Goal: Information Seeking & Learning: Learn about a topic

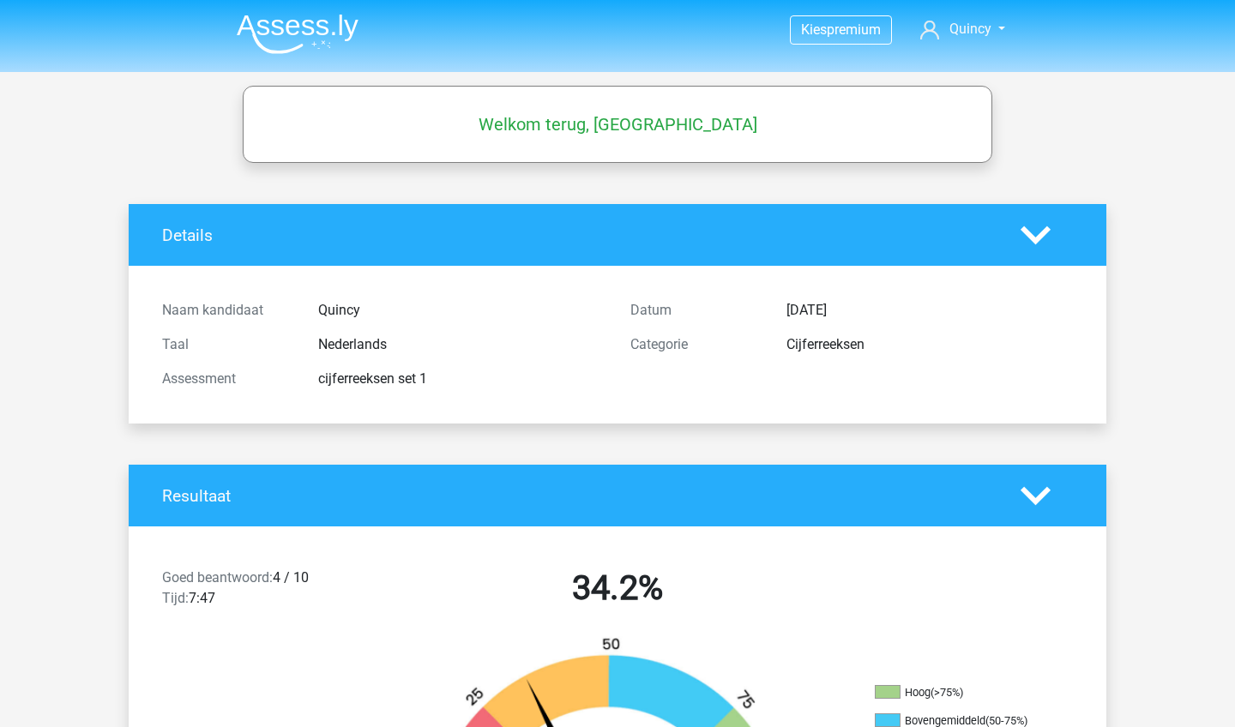
click at [685, 141] on div "Welkom terug, Quincy" at bounding box center [617, 124] width 746 height 48
click at [685, 220] on div "Details" at bounding box center [618, 235] width 978 height 62
click at [685, 246] on icon at bounding box center [1036, 235] width 30 height 30
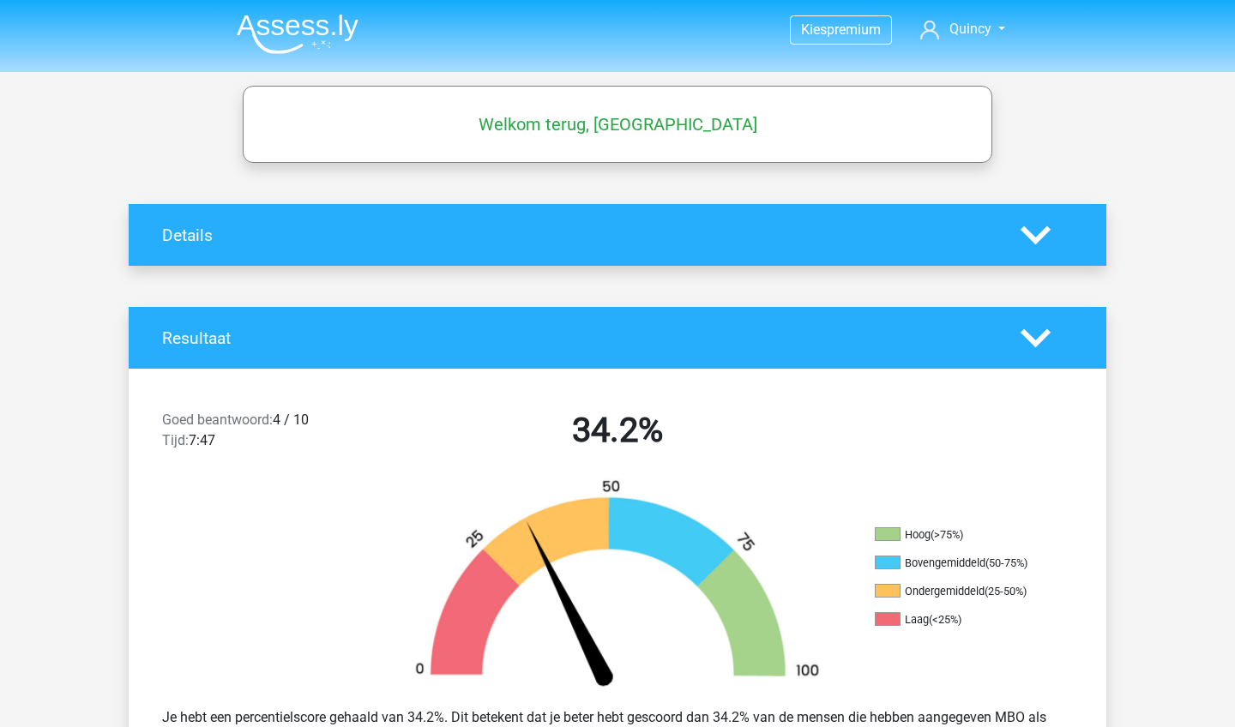
click at [685, 244] on icon at bounding box center [1036, 235] width 30 height 30
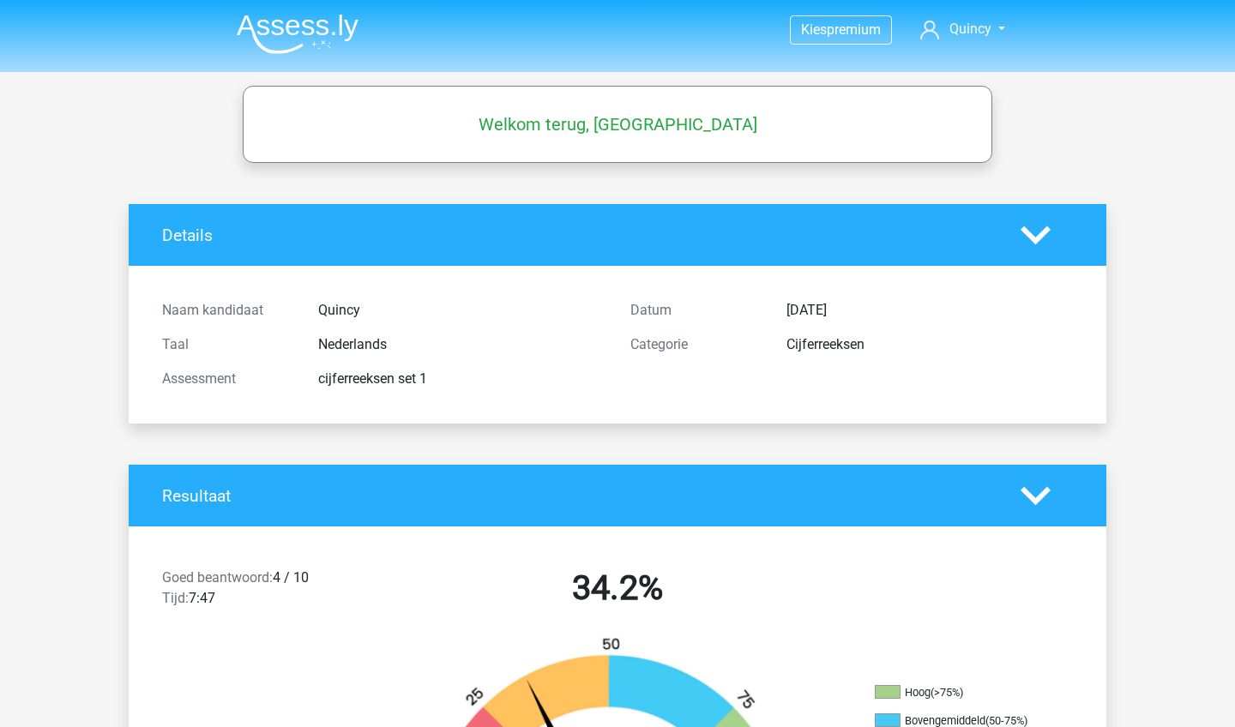
click at [685, 229] on icon at bounding box center [1036, 235] width 30 height 30
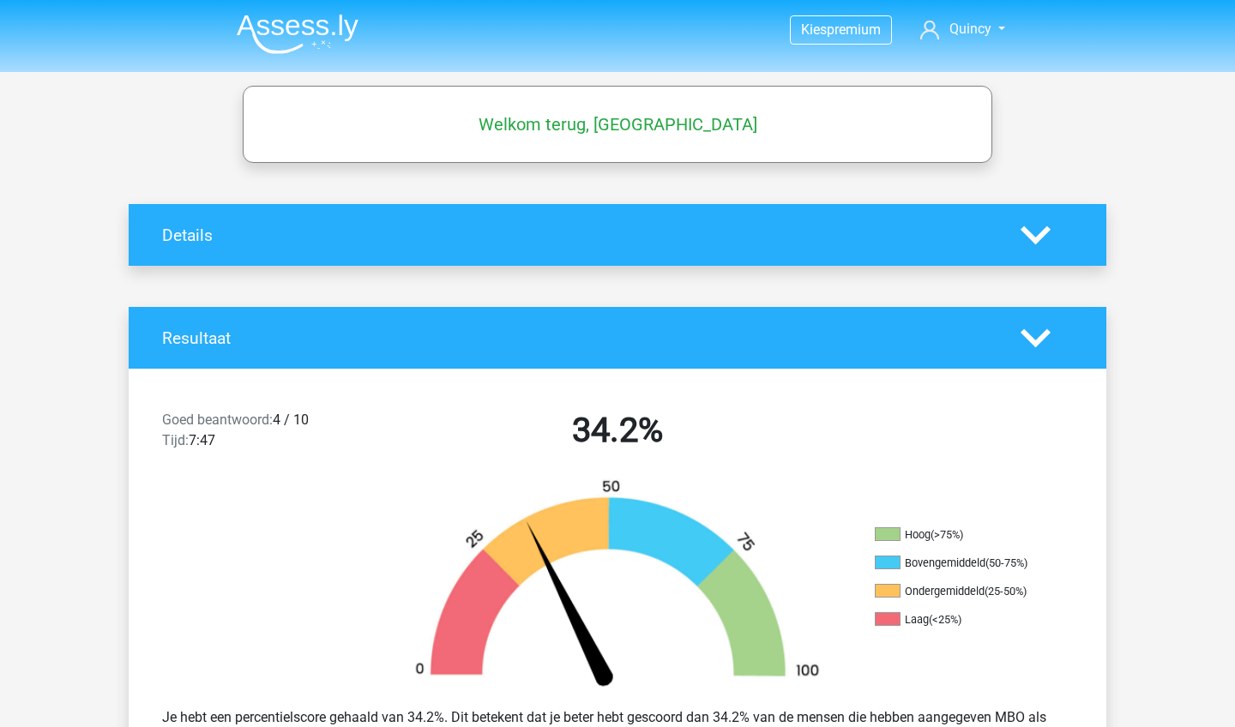
click at [685, 334] on div at bounding box center [1047, 338] width 78 height 30
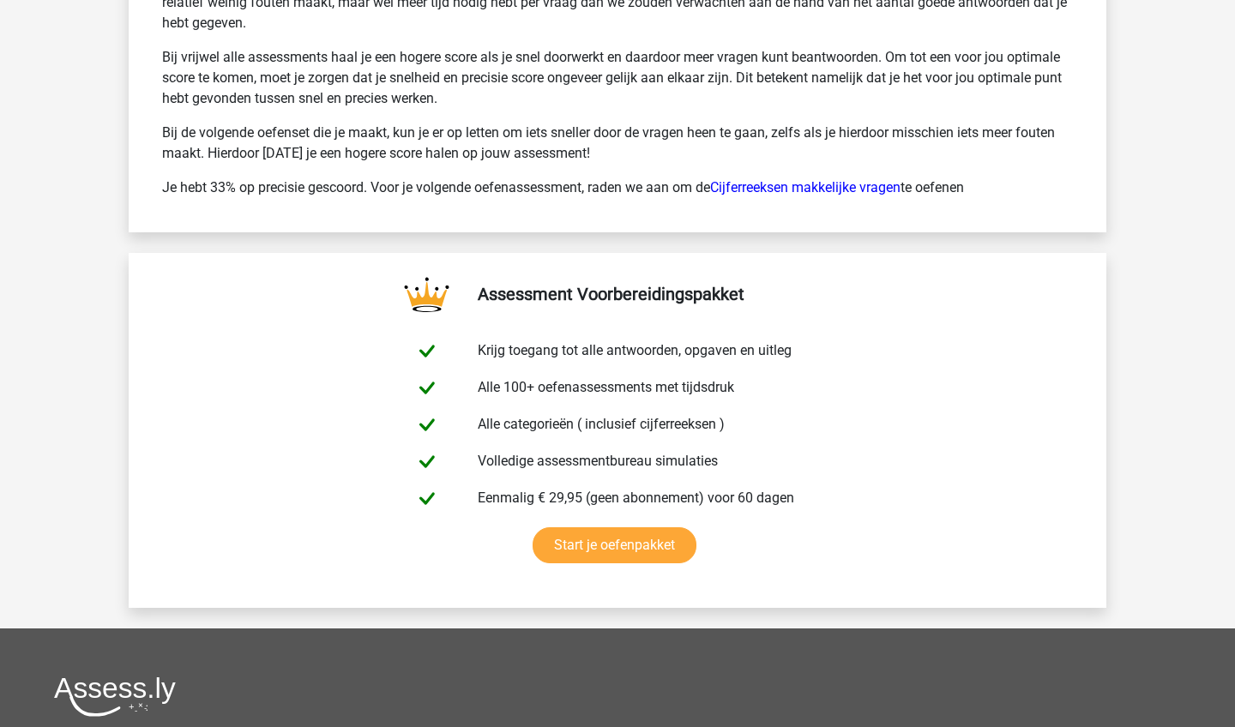
scroll to position [2657, 0]
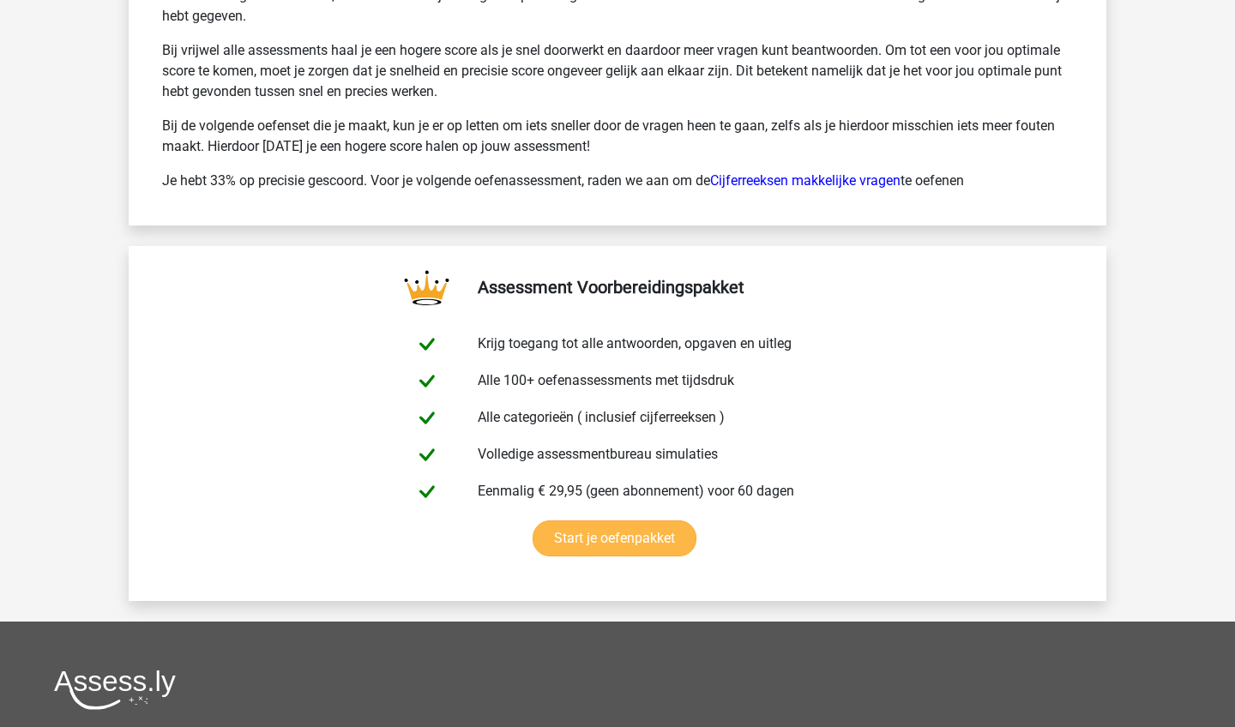
click at [633, 469] on link "Start je oefenpakket" at bounding box center [615, 539] width 164 height 36
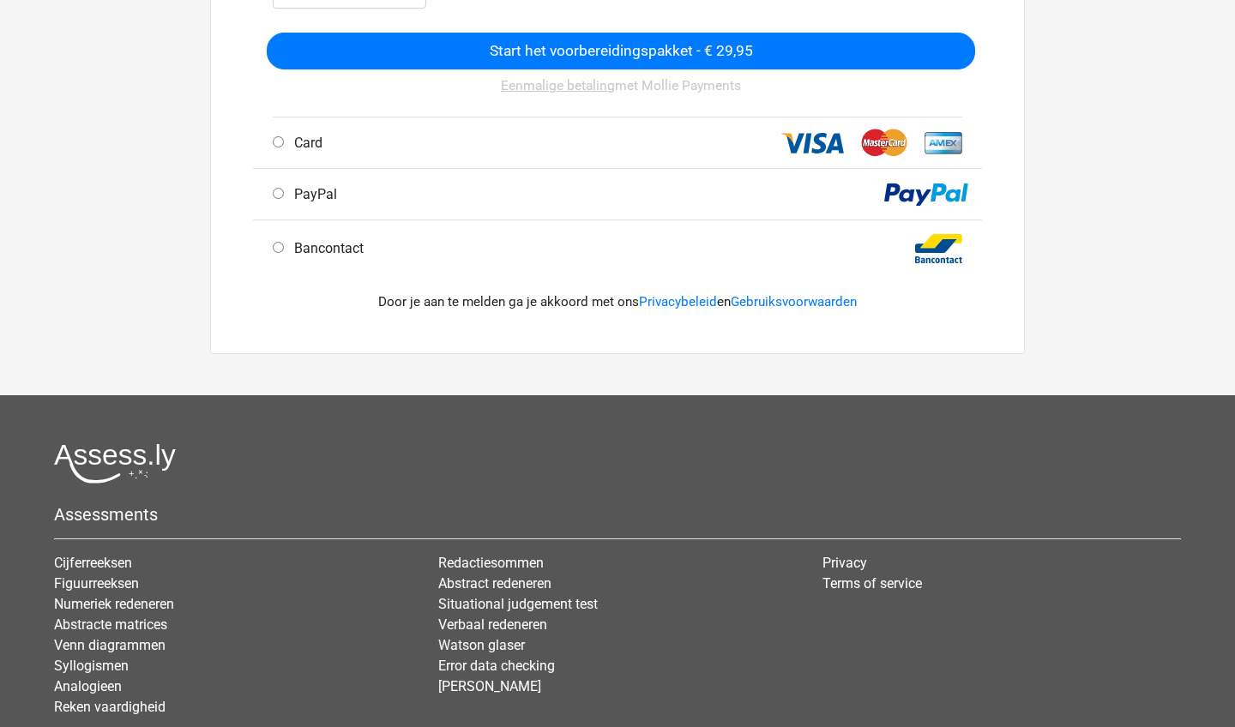
scroll to position [534, 0]
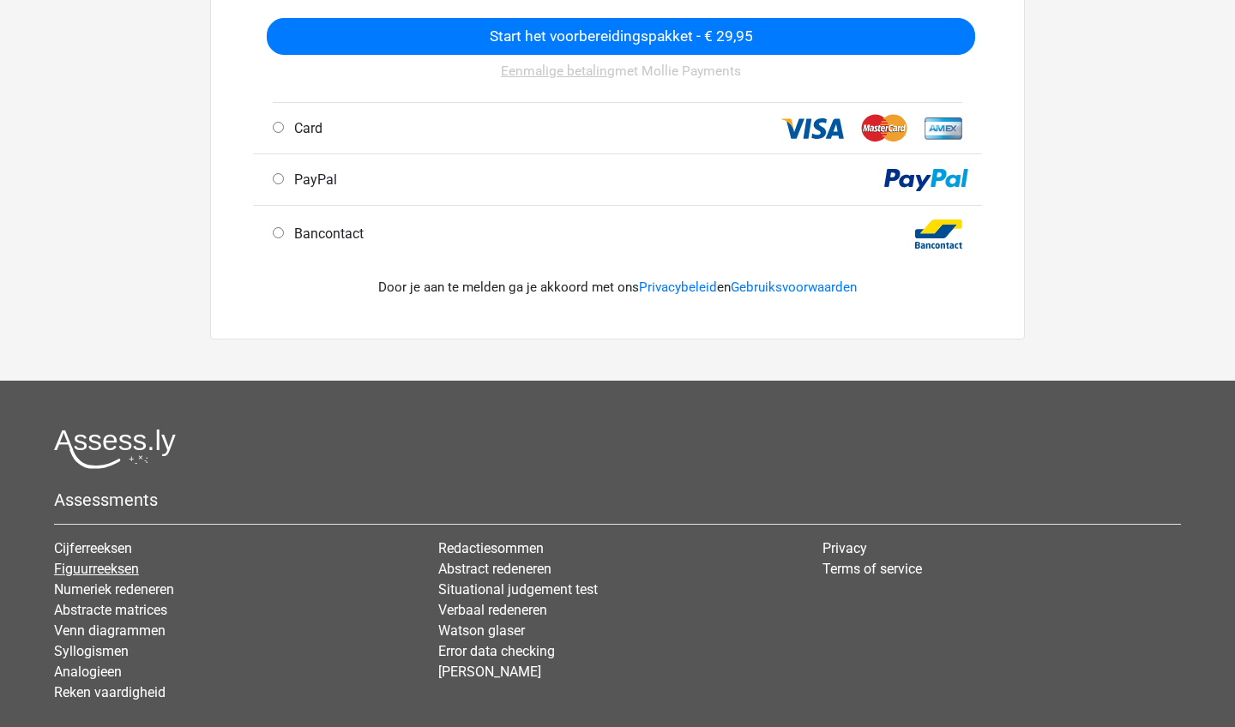
click at [138, 572] on link "Figuurreeksen" at bounding box center [96, 569] width 85 height 16
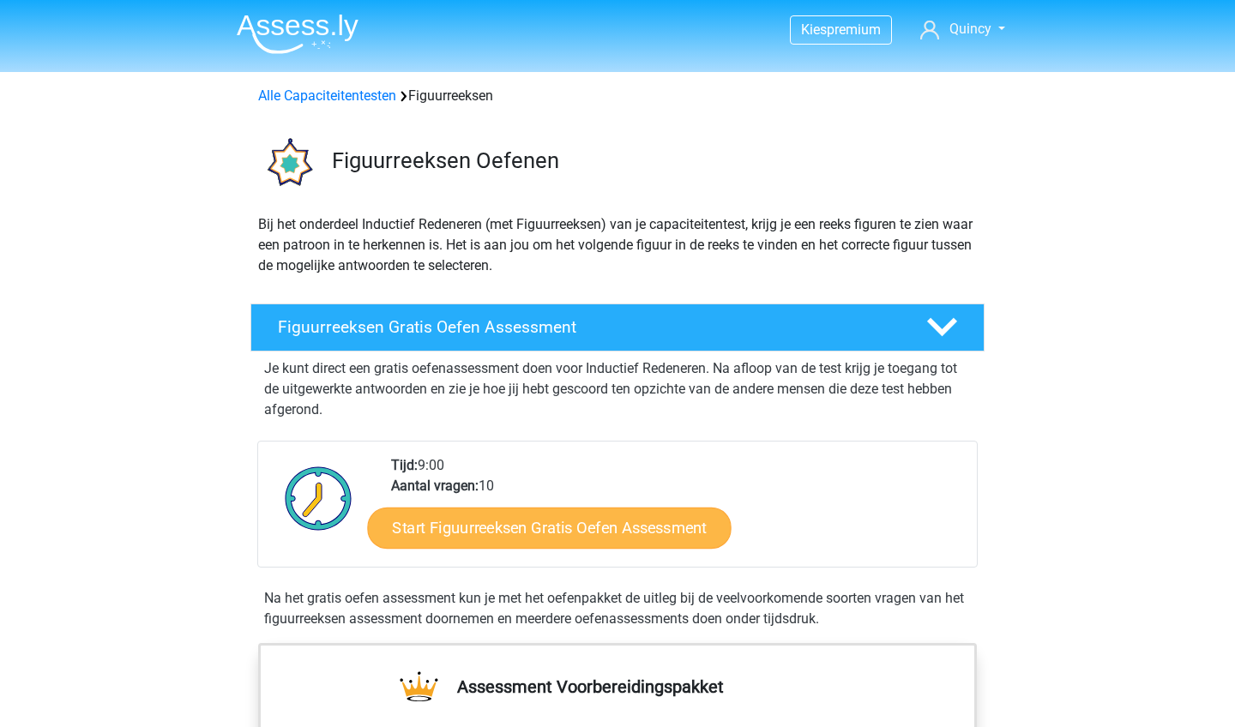
click at [583, 521] on link "Start Figuurreeksen Gratis Oefen Assessment" at bounding box center [550, 527] width 364 height 41
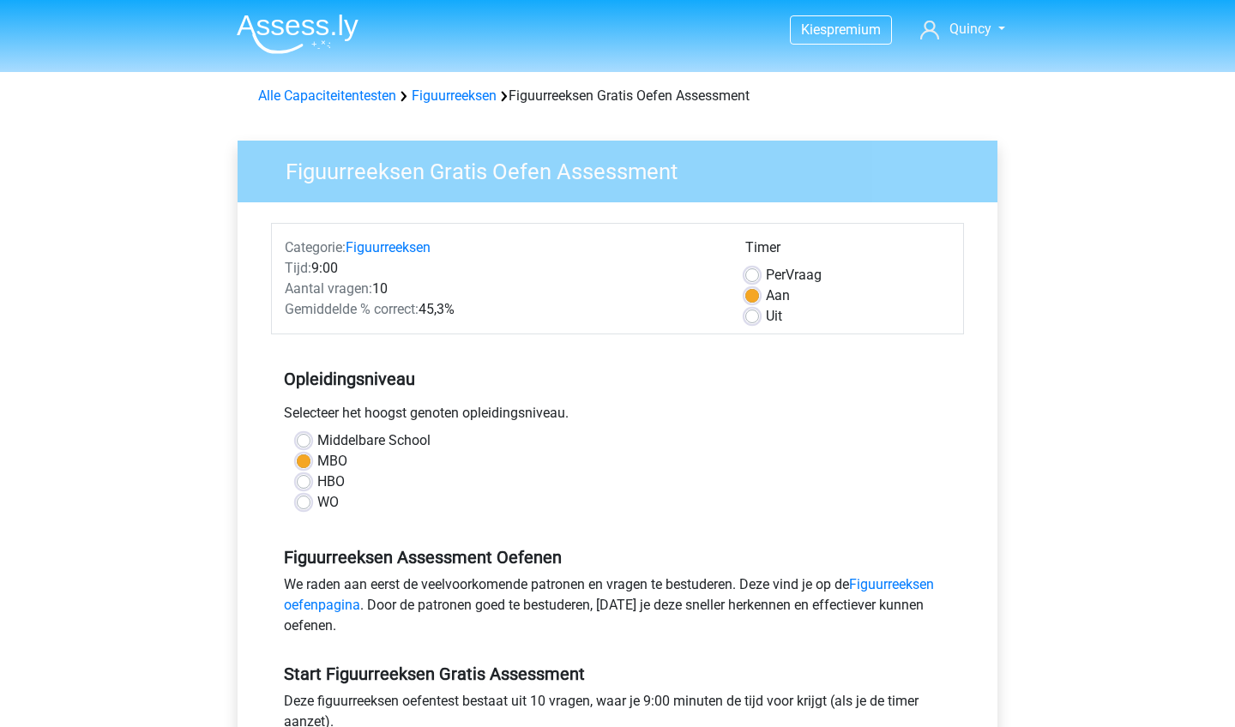
click at [766, 315] on label "Uit" at bounding box center [774, 316] width 16 height 21
click at [747, 315] on input "Uit" at bounding box center [752, 314] width 14 height 17
radio input "true"
click at [563, 477] on div "HBO" at bounding box center [617, 482] width 641 height 21
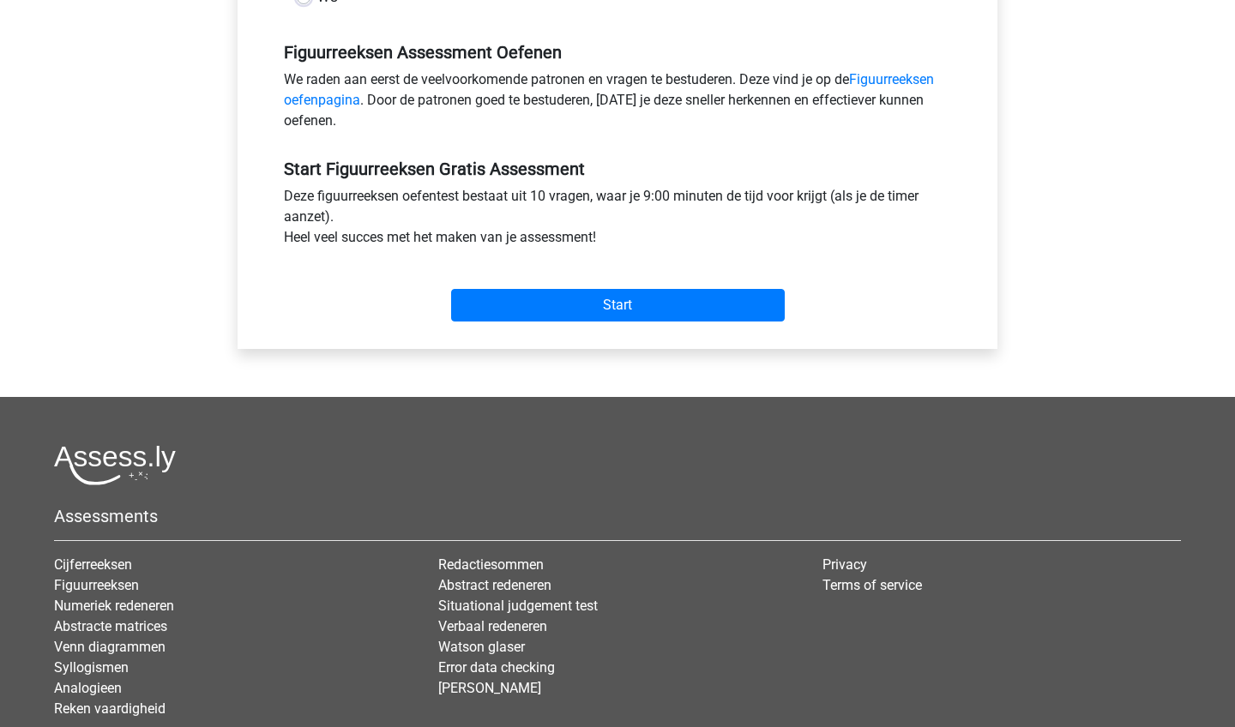
scroll to position [519, 0]
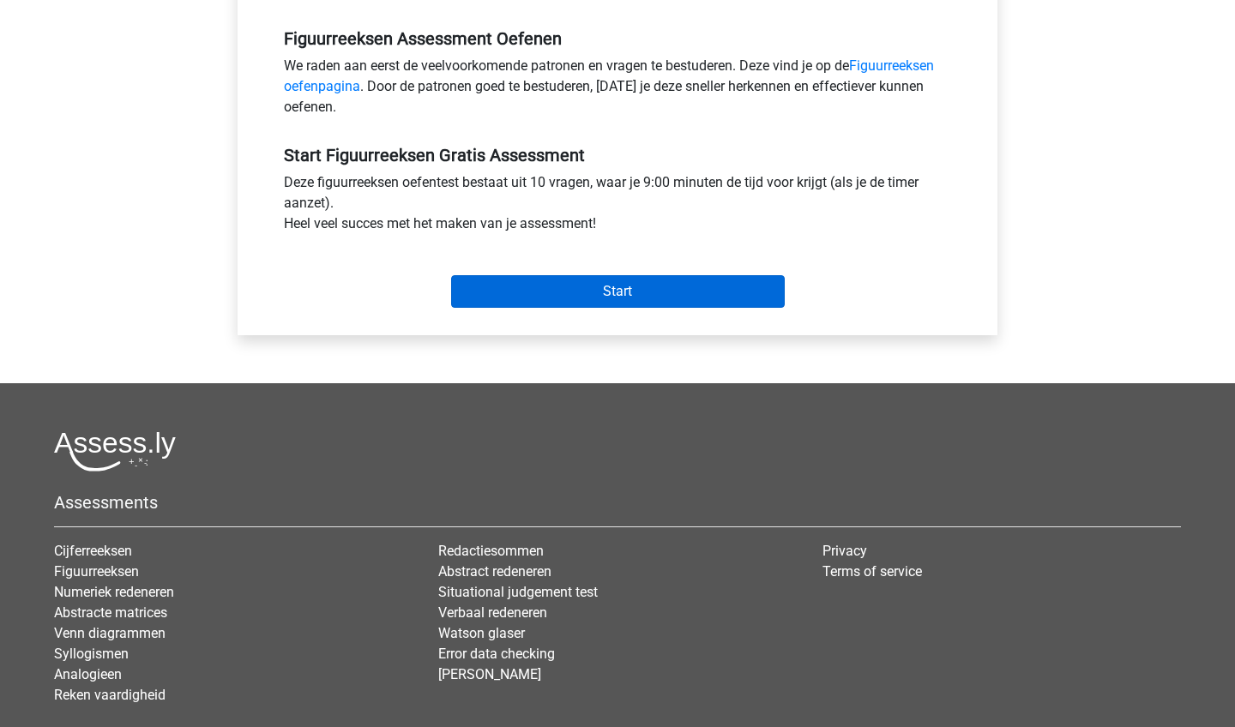
click at [678, 293] on input "Start" at bounding box center [618, 291] width 334 height 33
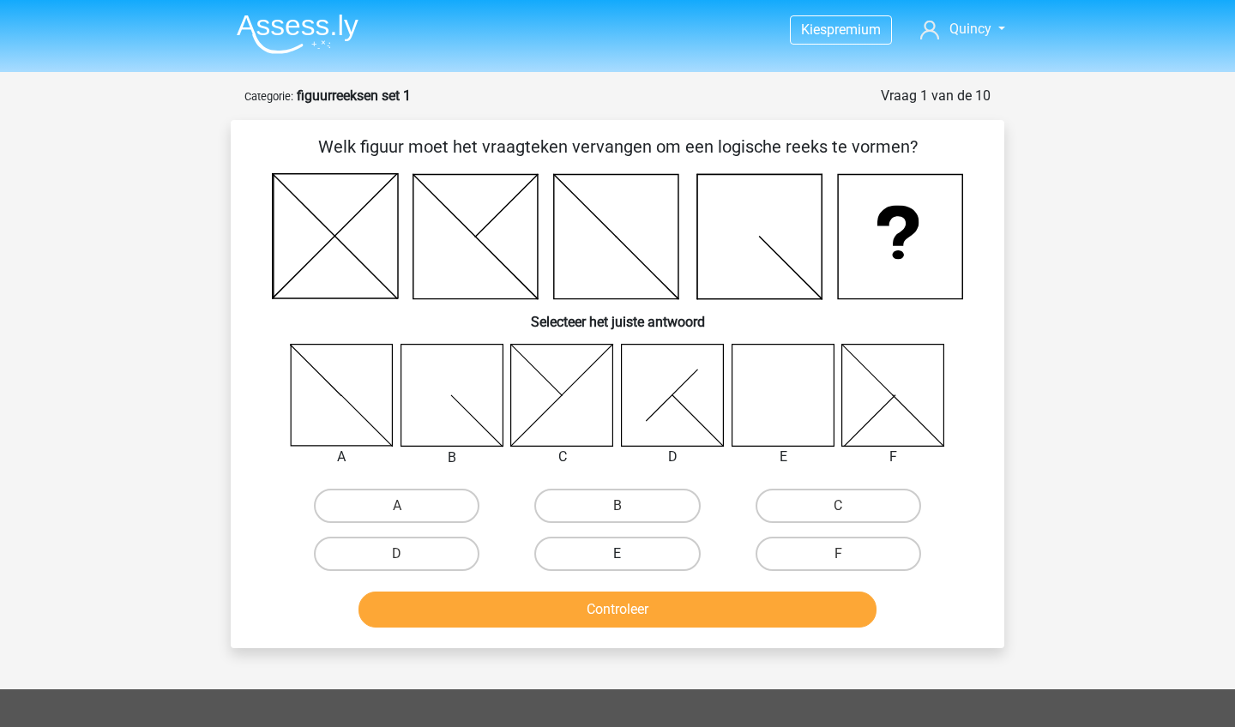
click at [623, 546] on label "E" at bounding box center [617, 554] width 166 height 34
click at [623, 554] on input "E" at bounding box center [622, 559] width 11 height 11
radio input "true"
click at [629, 603] on button "Controleer" at bounding box center [617, 610] width 519 height 36
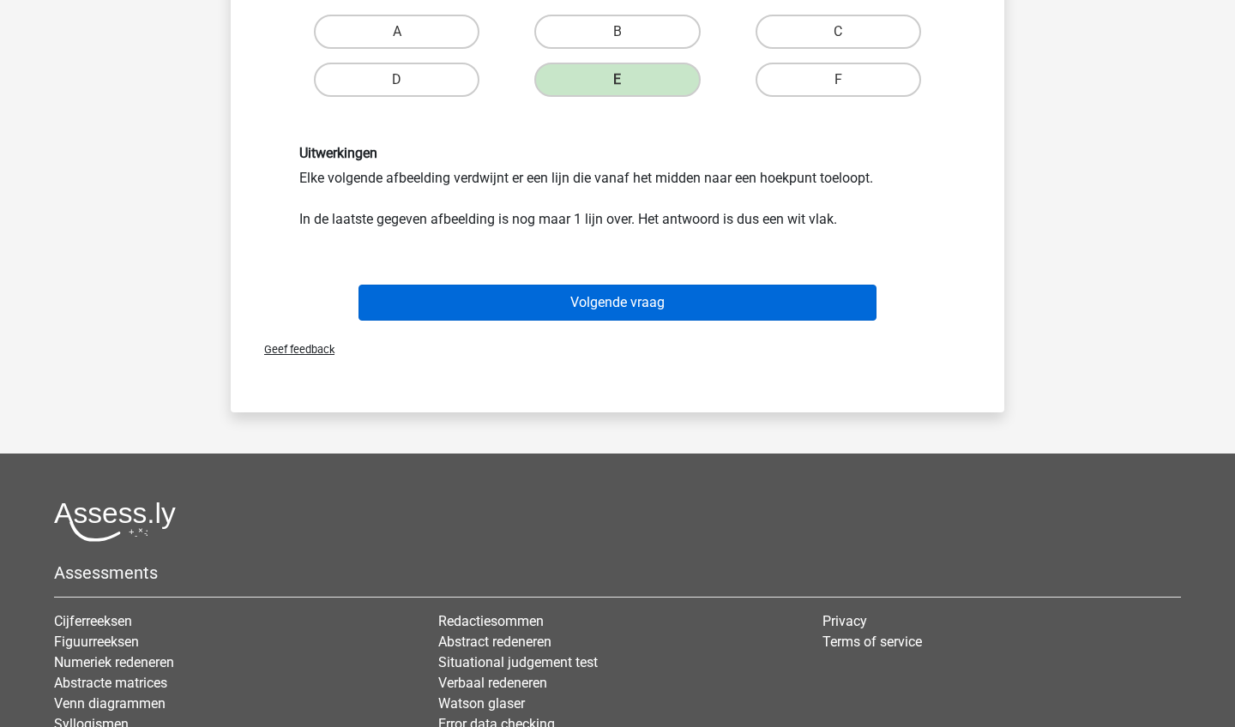
click at [774, 298] on button "Volgende vraag" at bounding box center [617, 303] width 519 height 36
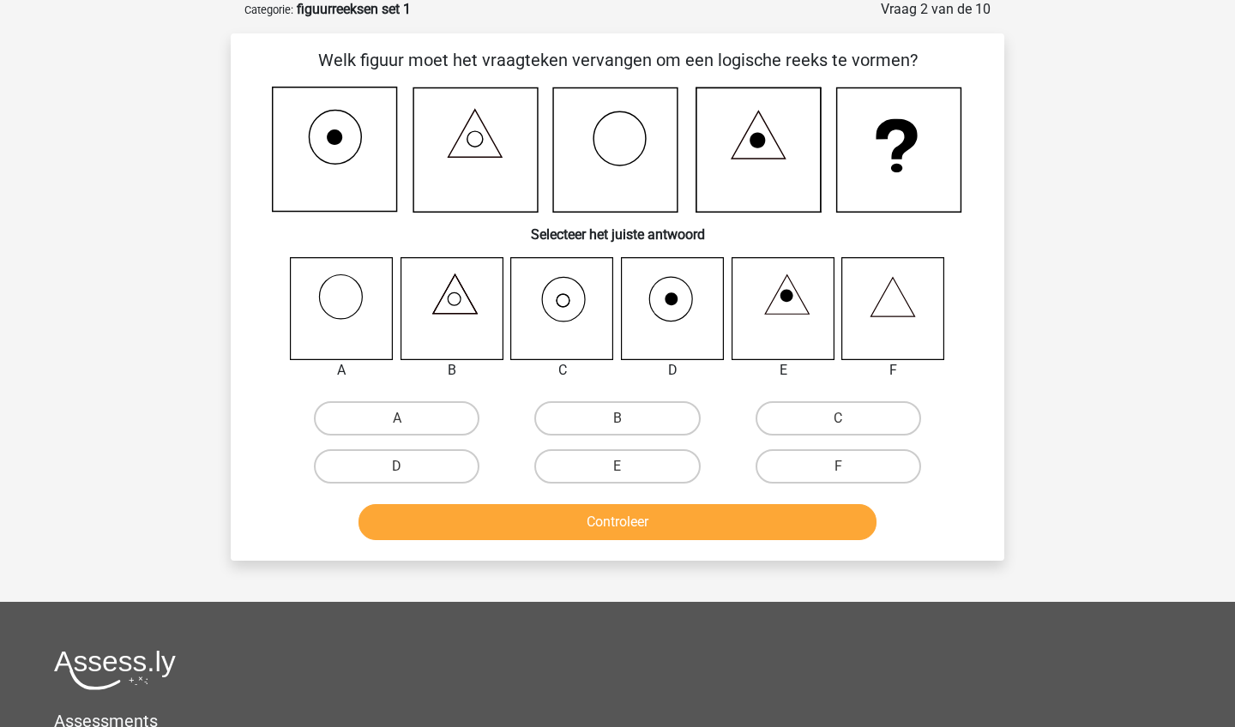
scroll to position [84, 0]
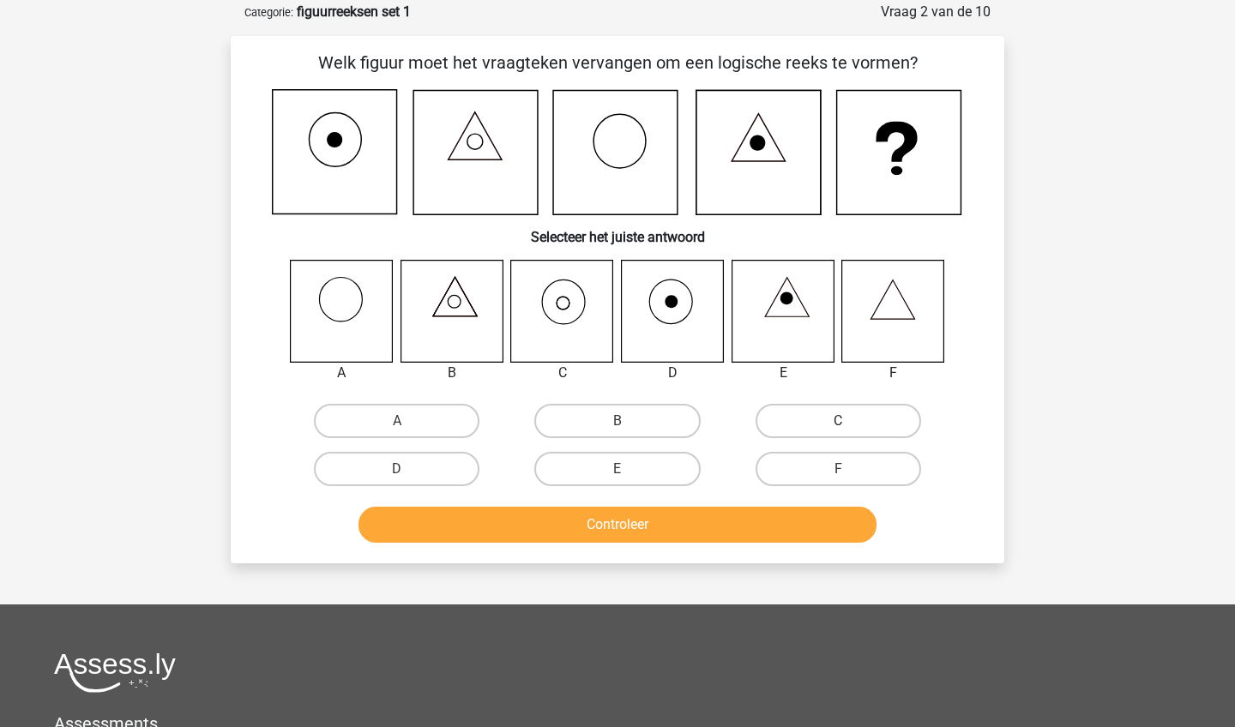
click at [828, 406] on label "C" at bounding box center [839, 421] width 166 height 34
click at [838, 421] on input "C" at bounding box center [843, 426] width 11 height 11
radio input "true"
click at [726, 518] on button "Controleer" at bounding box center [617, 525] width 519 height 36
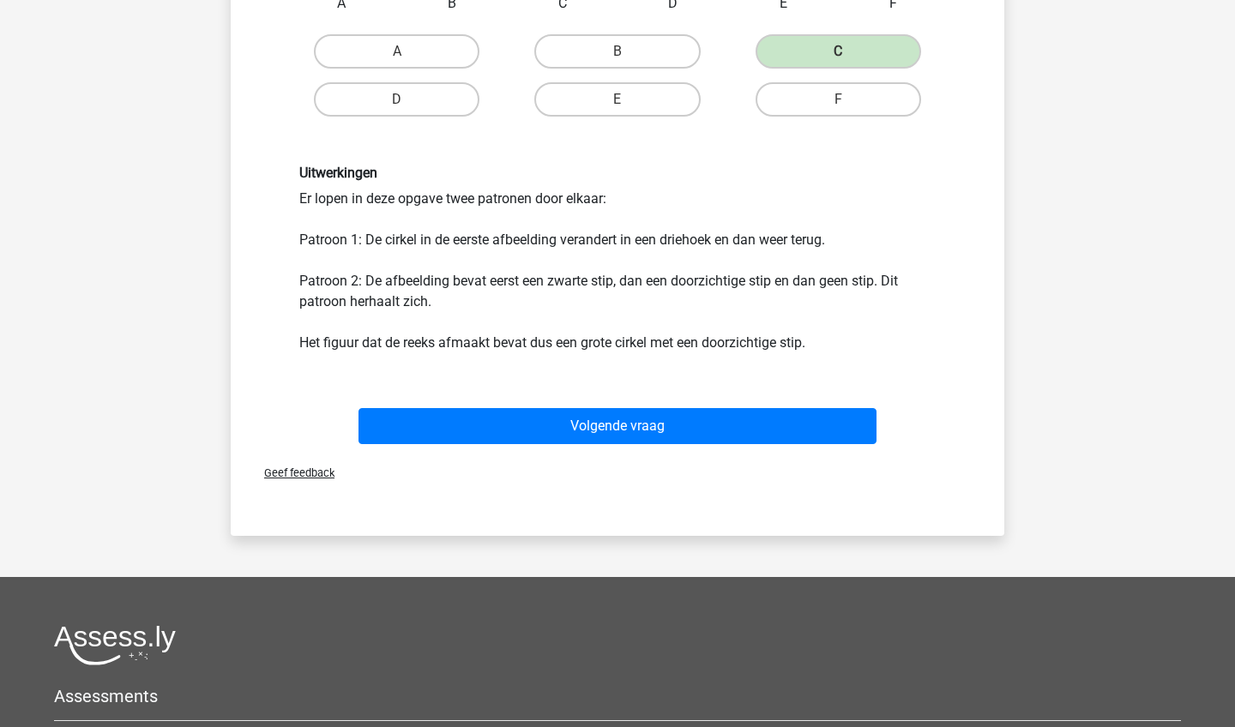
scroll to position [461, 0]
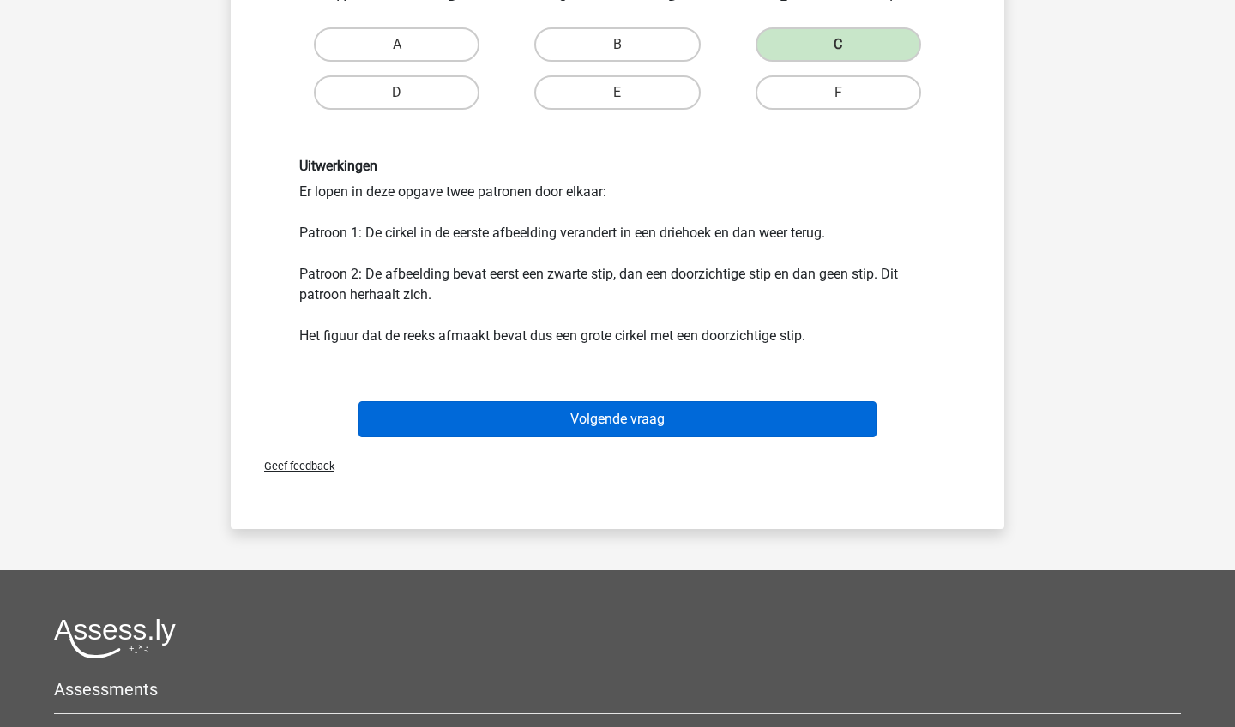
click at [848, 433] on button "Volgende vraag" at bounding box center [617, 419] width 519 height 36
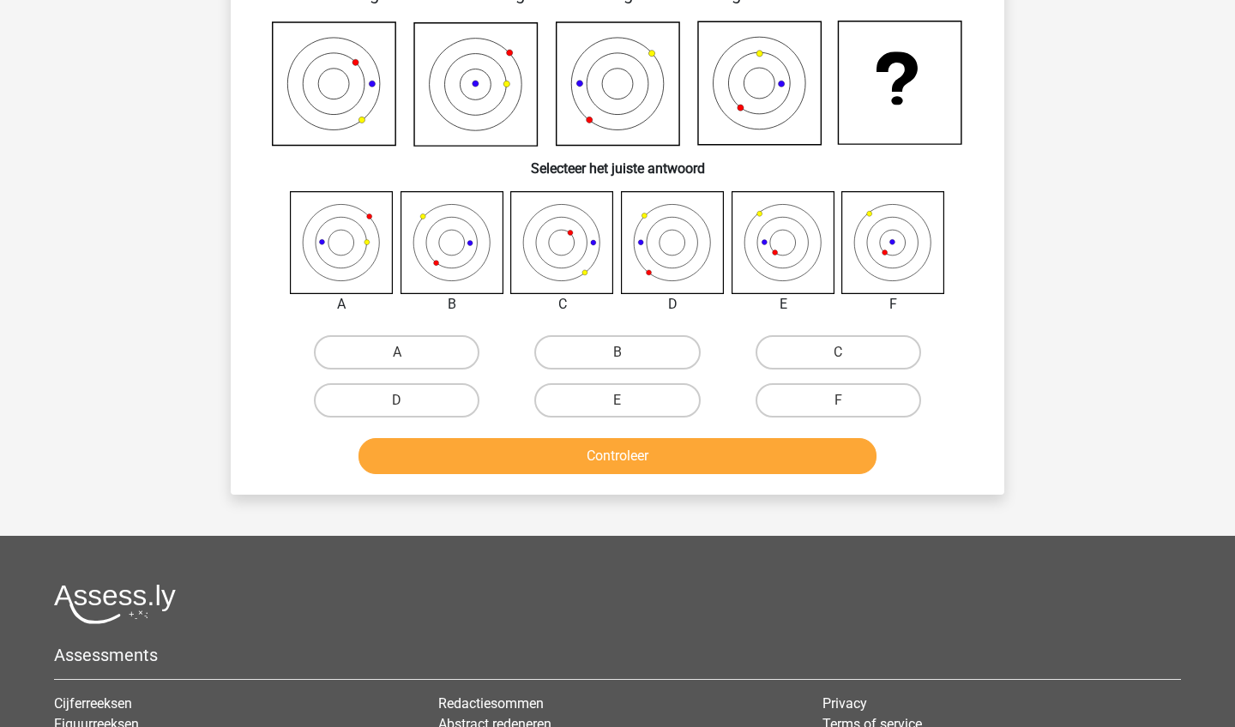
scroll to position [86, 0]
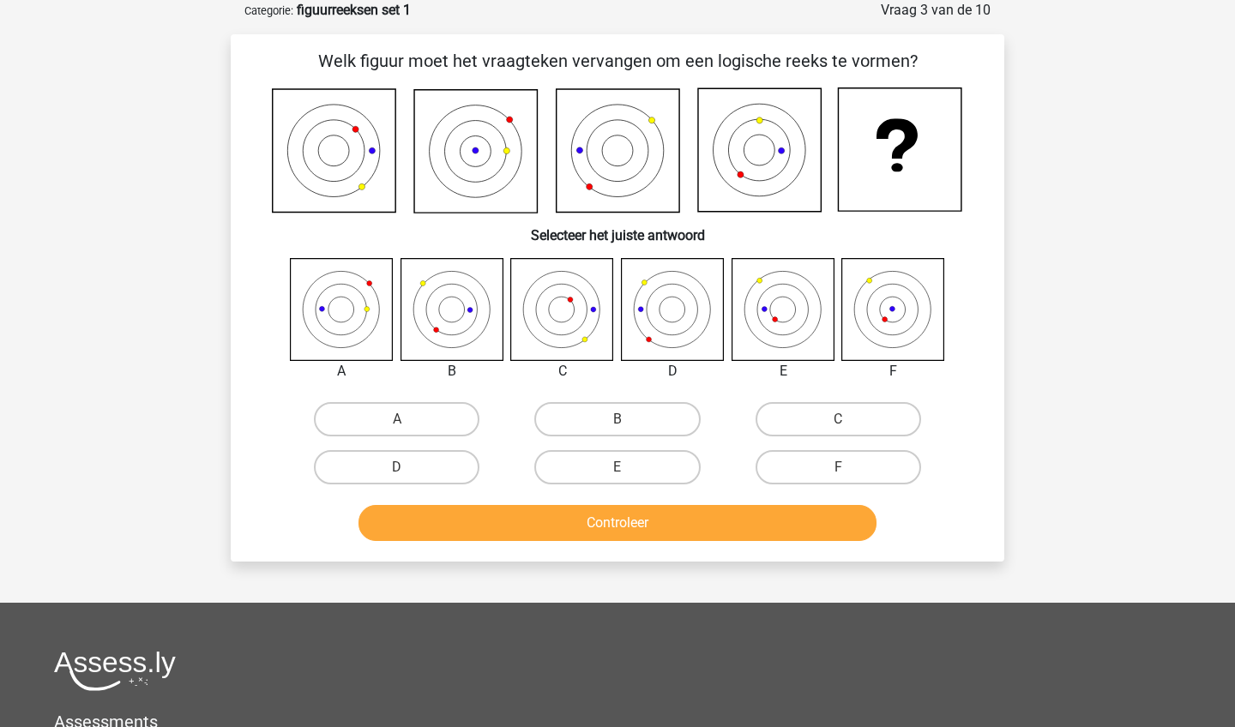
click at [784, 337] on icon at bounding box center [783, 309] width 102 height 102
click at [617, 477] on input "E" at bounding box center [622, 472] width 11 height 11
radio input "true"
click at [618, 519] on button "Controleer" at bounding box center [617, 523] width 519 height 36
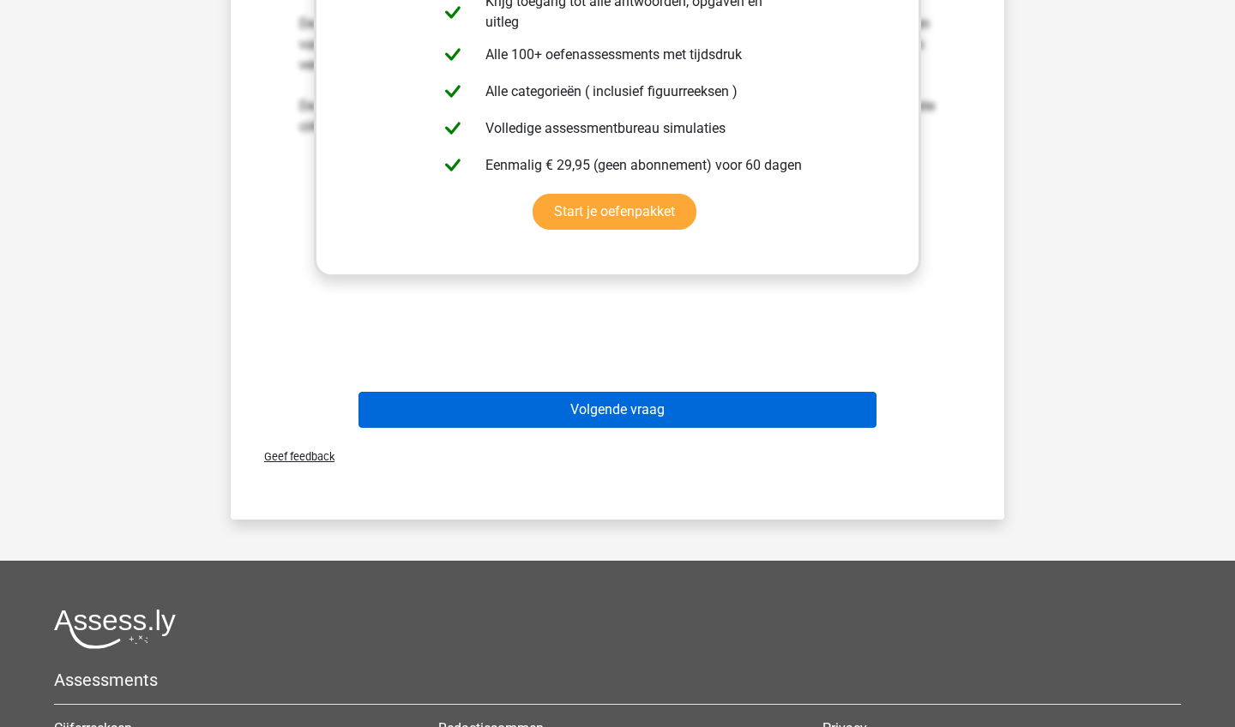
click at [776, 406] on button "Volgende vraag" at bounding box center [617, 410] width 519 height 36
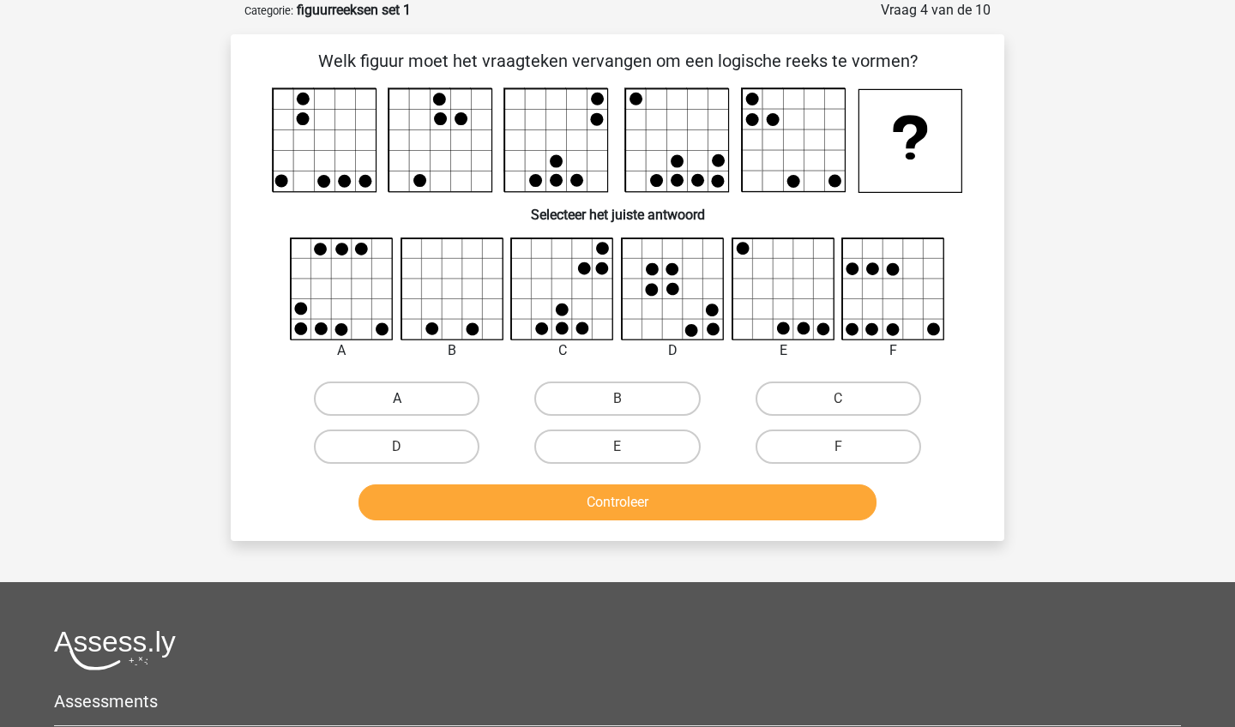
click at [371, 395] on label "A" at bounding box center [397, 399] width 166 height 34
click at [397, 399] on input "A" at bounding box center [402, 404] width 11 height 11
radio input "true"
click at [486, 509] on button "Controleer" at bounding box center [617, 503] width 519 height 36
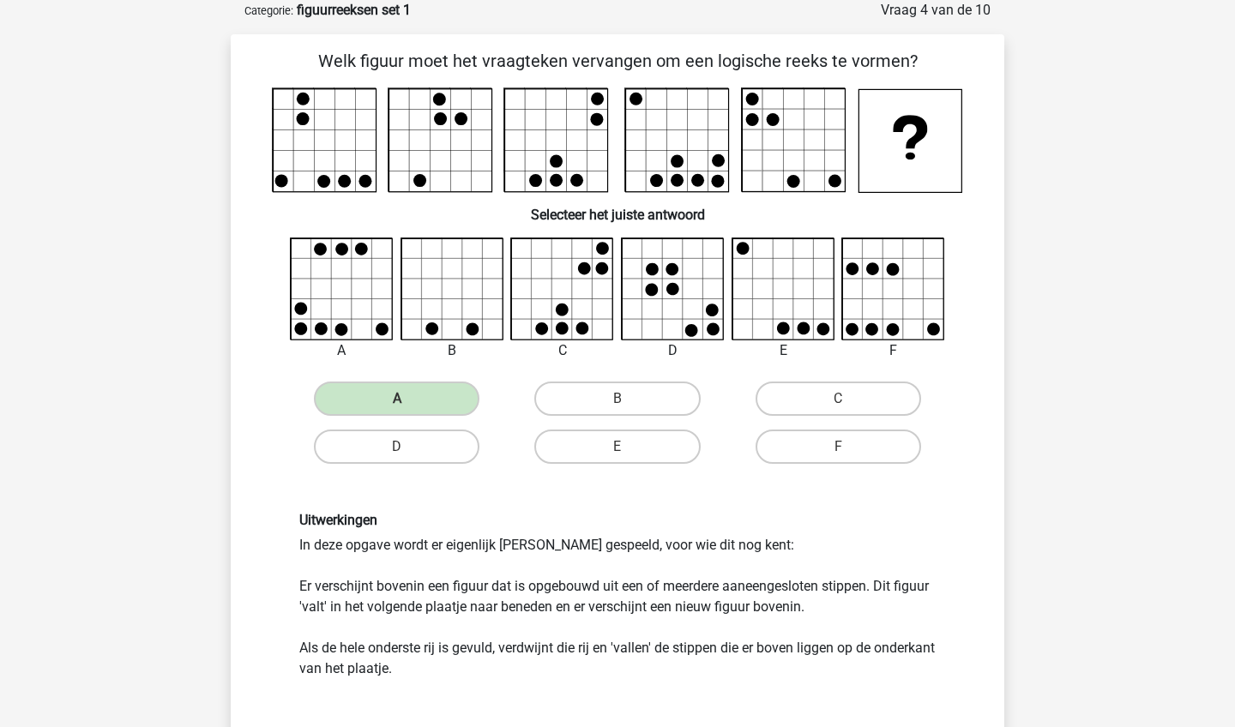
click at [808, 532] on div "Uitwerkingen In deze opgave wordt er eigenlijk Tetris gespeeld, voor wie dit no…" at bounding box center [617, 595] width 662 height 167
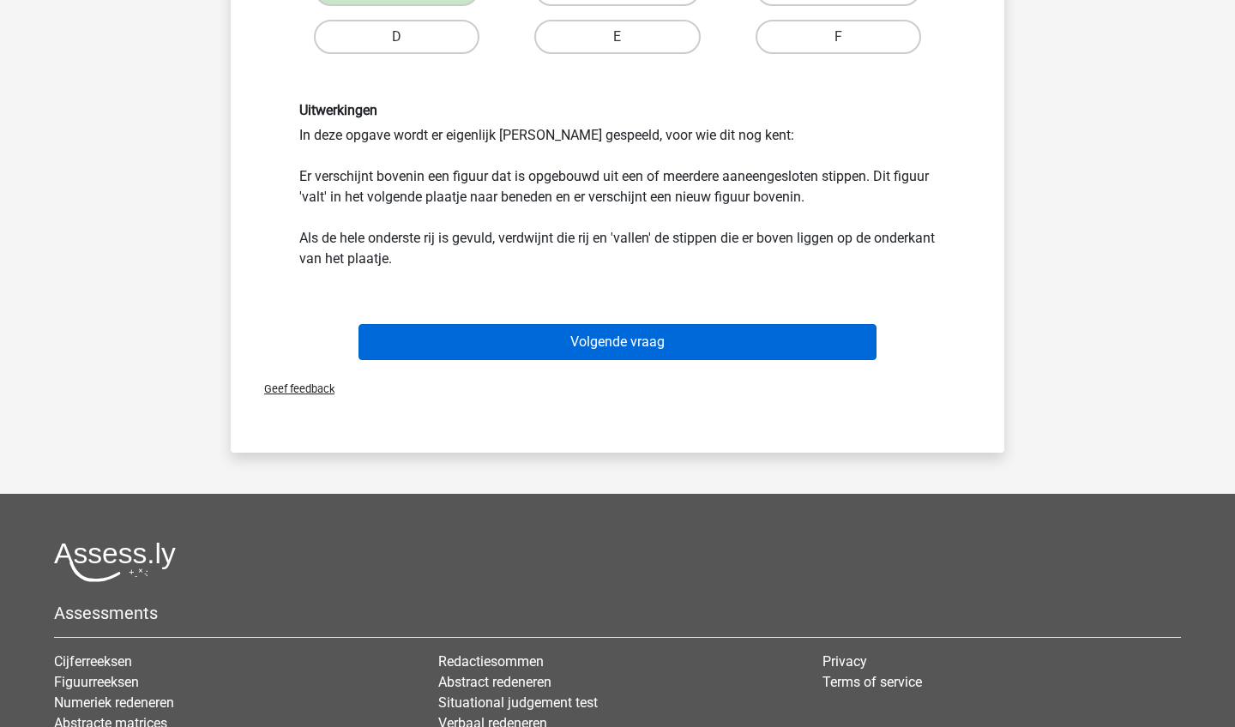
click at [763, 352] on button "Volgende vraag" at bounding box center [617, 342] width 519 height 36
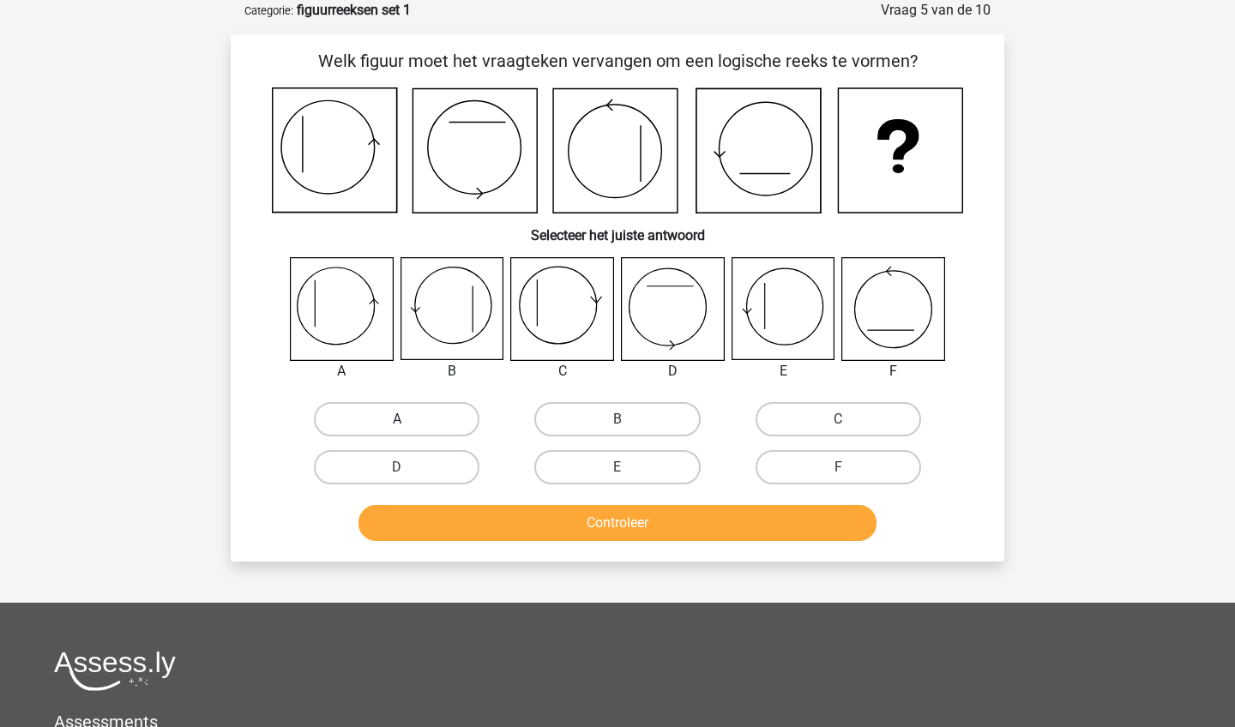
click at [382, 419] on label "A" at bounding box center [397, 419] width 166 height 34
click at [397, 419] on input "A" at bounding box center [402, 424] width 11 height 11
radio input "true"
click at [455, 523] on button "Controleer" at bounding box center [617, 523] width 519 height 36
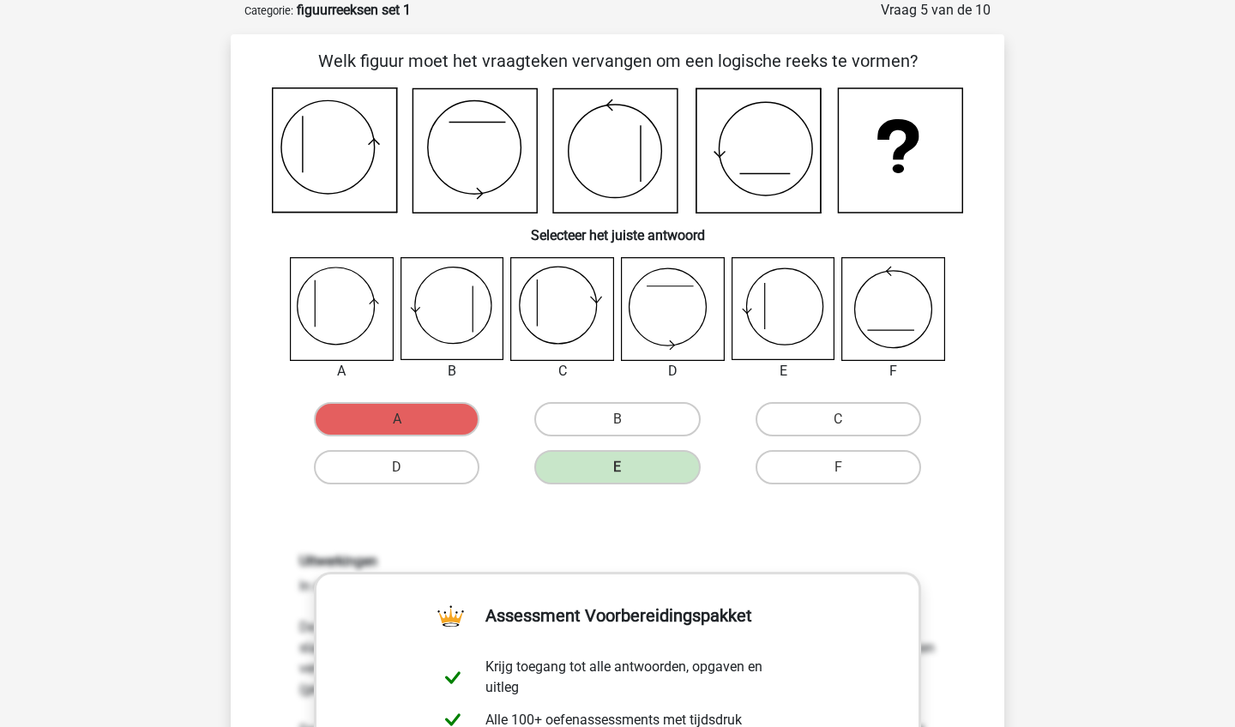
click at [756, 556] on h6 "Uitwerkingen" at bounding box center [617, 561] width 636 height 16
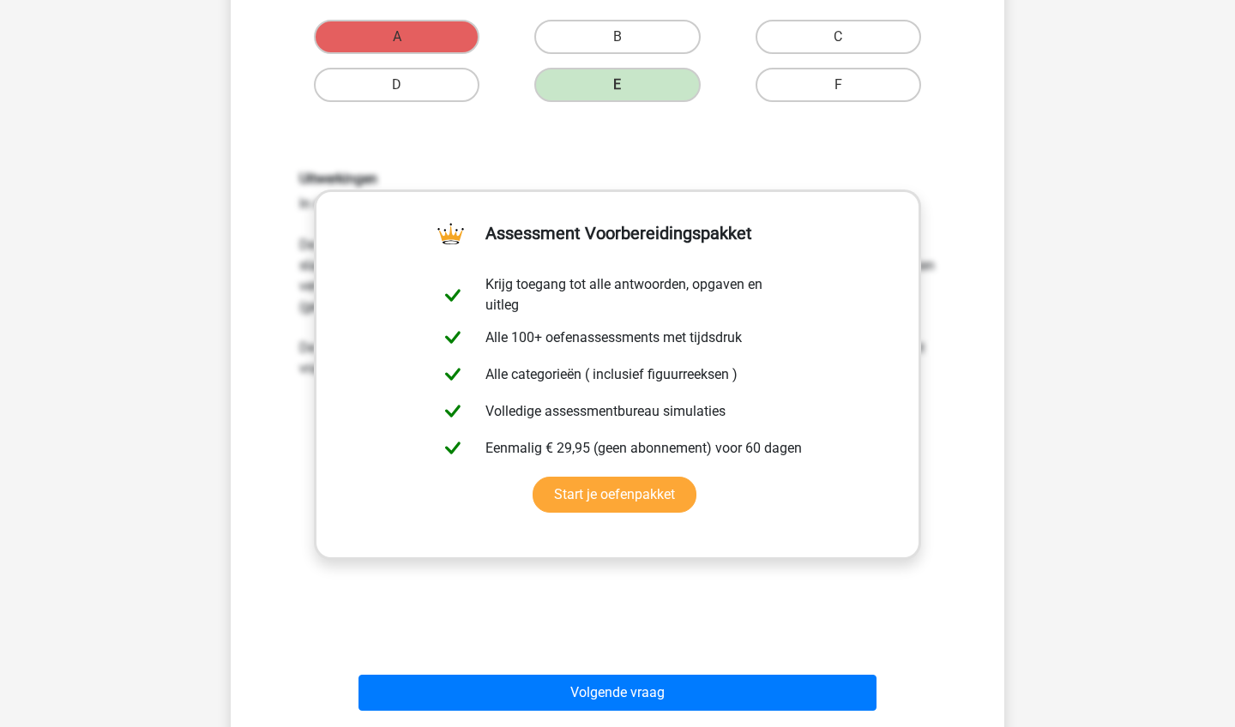
scroll to position [495, 0]
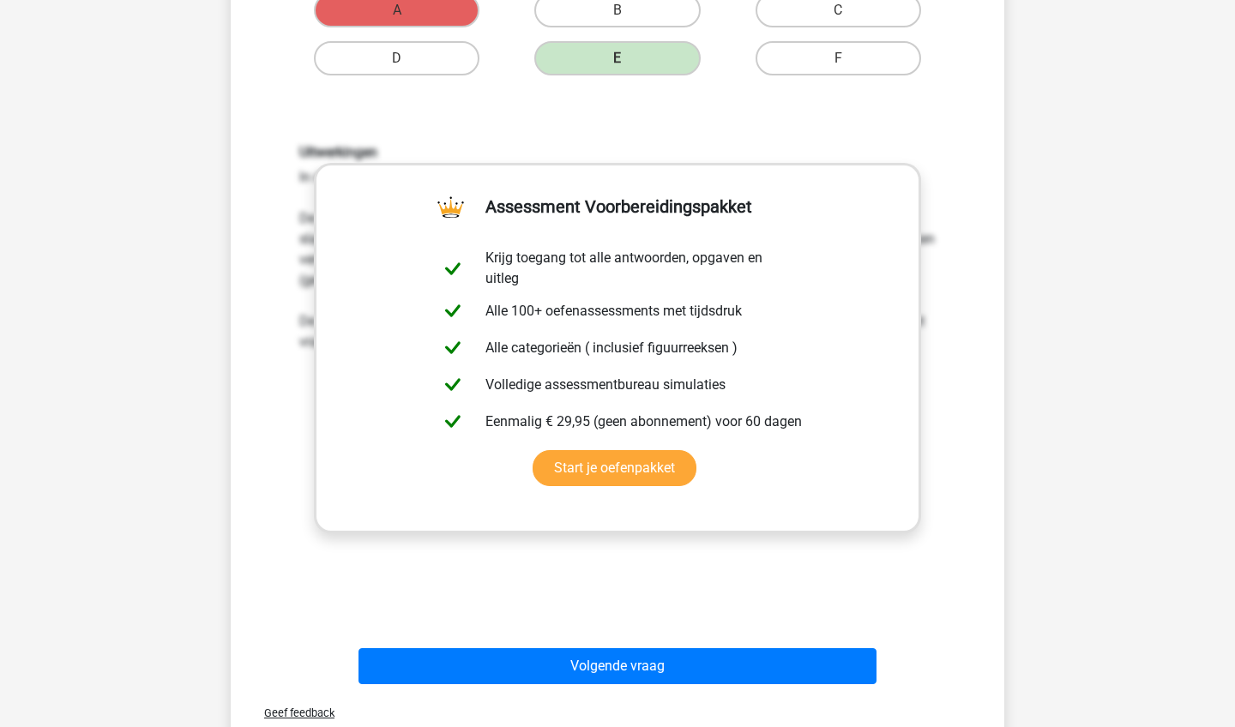
click at [605, 641] on div "Volgende vraag" at bounding box center [617, 663] width 719 height 57
click at [606, 646] on div "Volgende vraag" at bounding box center [617, 663] width 719 height 57
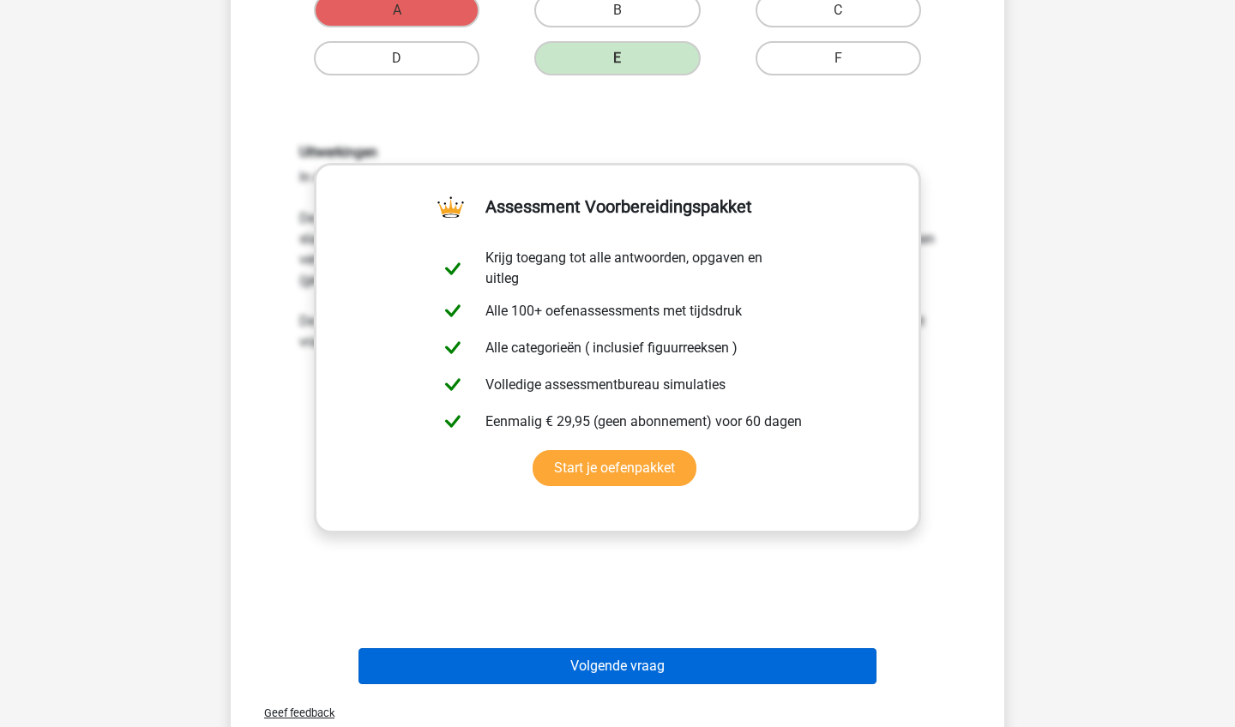
click at [616, 664] on button "Volgende vraag" at bounding box center [617, 666] width 519 height 36
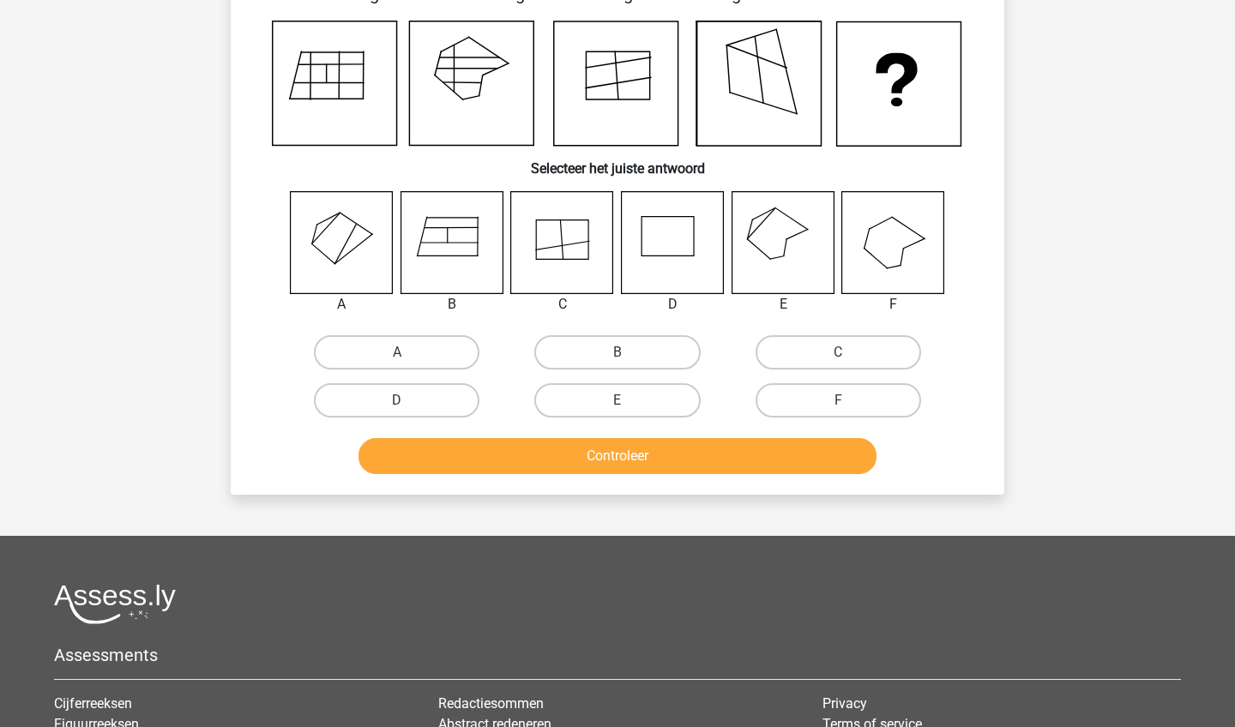
scroll to position [86, 0]
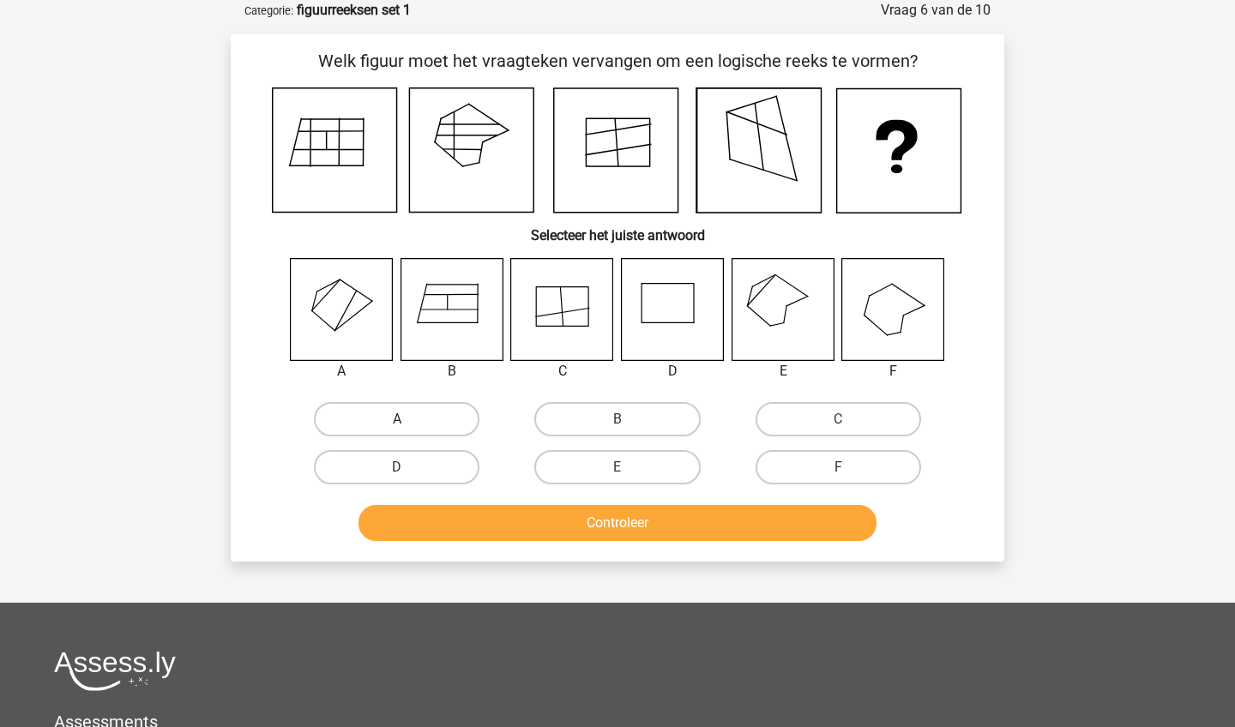
click at [345, 421] on label "A" at bounding box center [397, 419] width 166 height 34
click at [397, 421] on input "A" at bounding box center [402, 424] width 11 height 11
radio input "true"
click at [490, 504] on div "Controleer" at bounding box center [617, 519] width 719 height 57
click at [504, 529] on button "Controleer" at bounding box center [617, 523] width 519 height 36
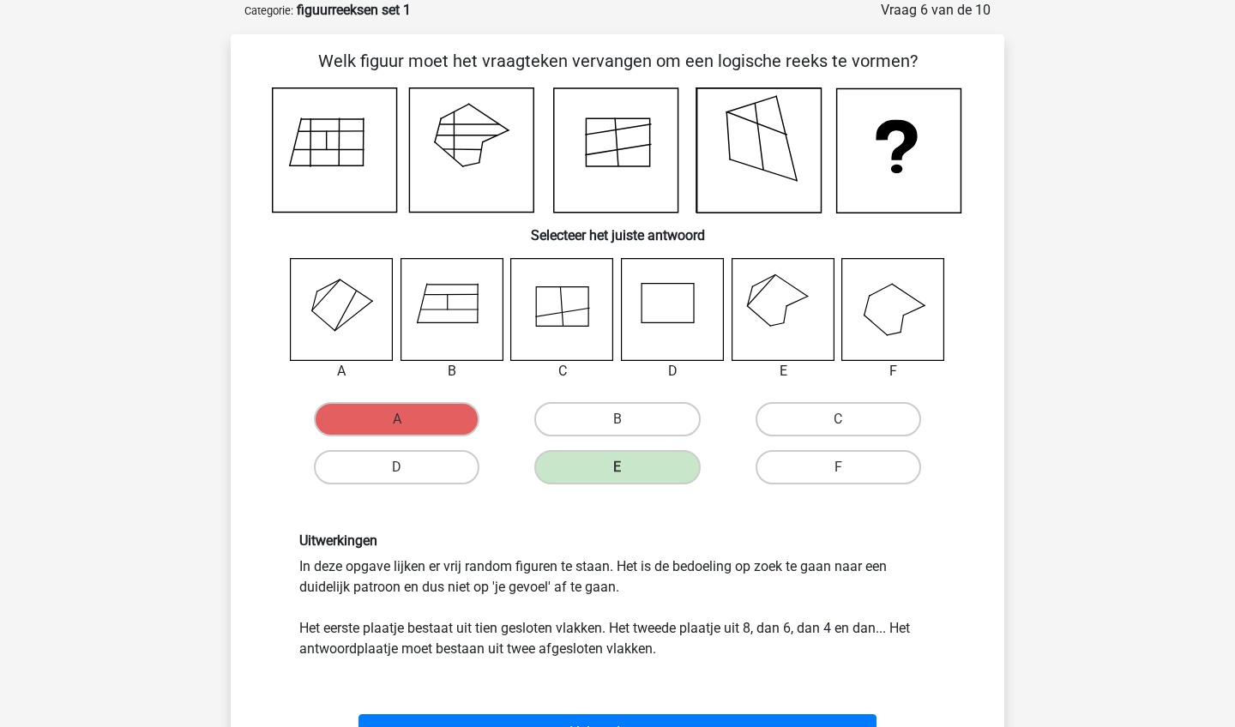
click at [551, 514] on div "Uitwerkingen In deze opgave lijken er vrij random figuren te staan. Het is de b…" at bounding box center [617, 595] width 719 height 208
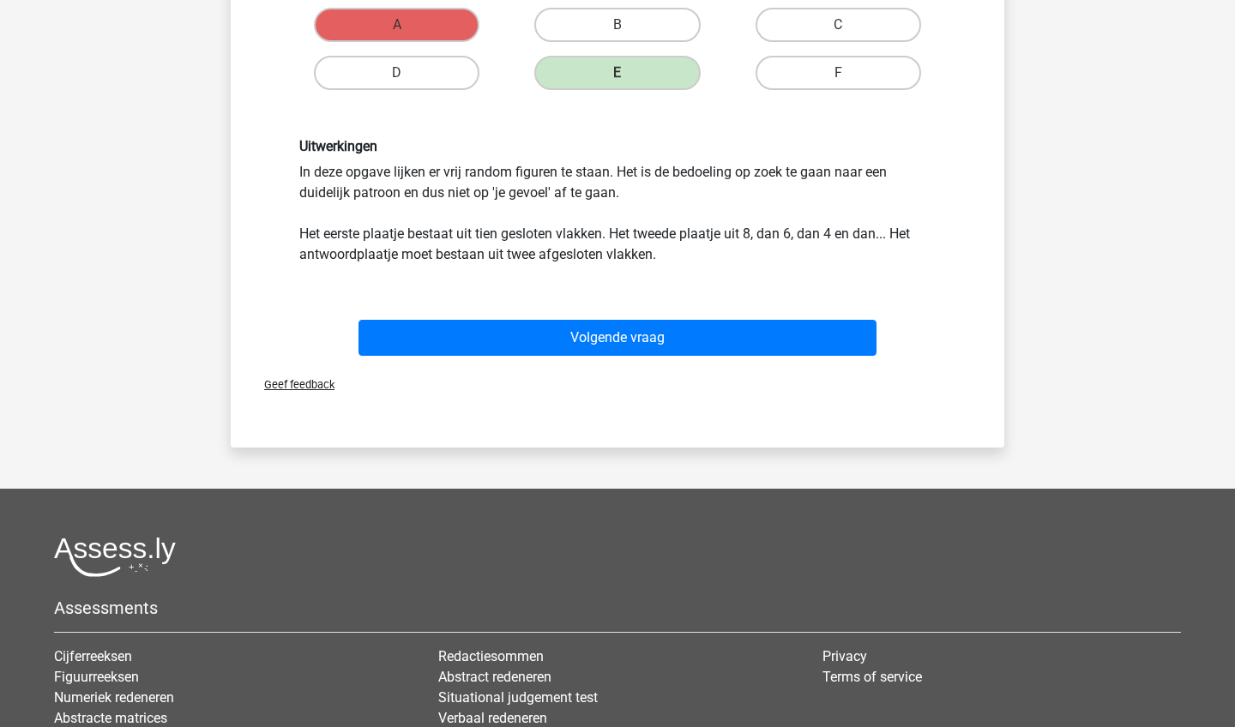
scroll to position [495, 0]
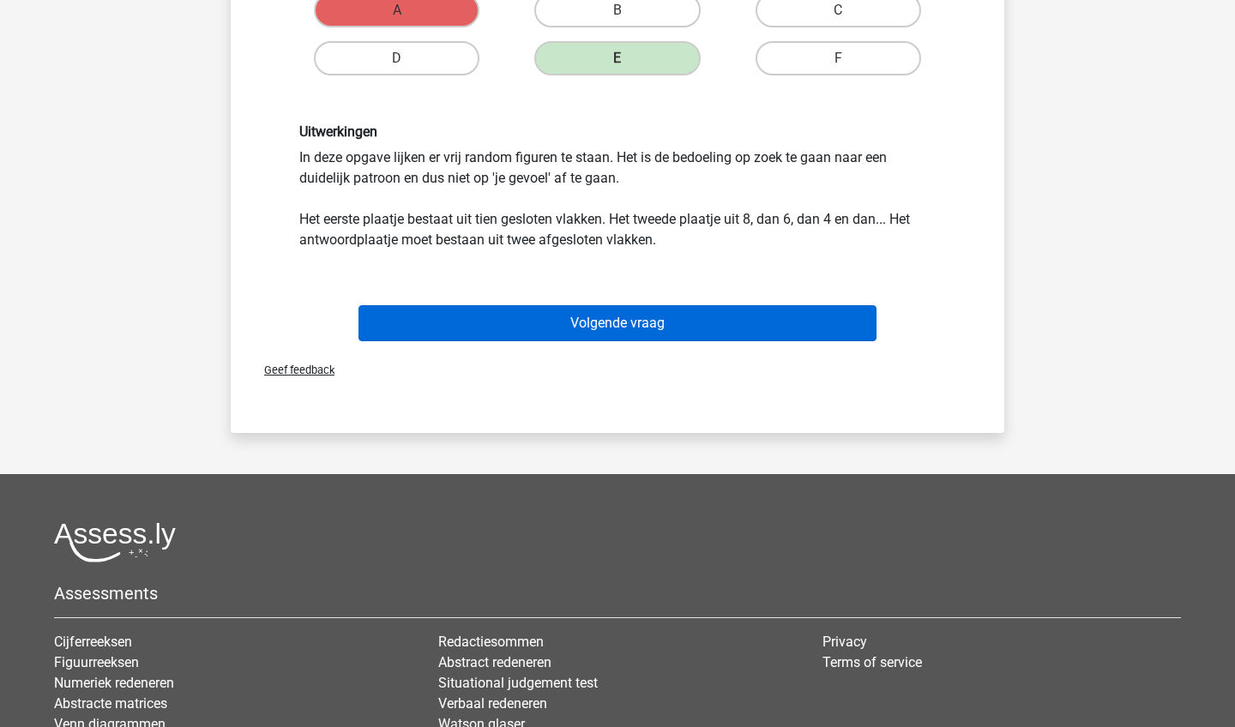
click at [650, 328] on button "Volgende vraag" at bounding box center [617, 323] width 519 height 36
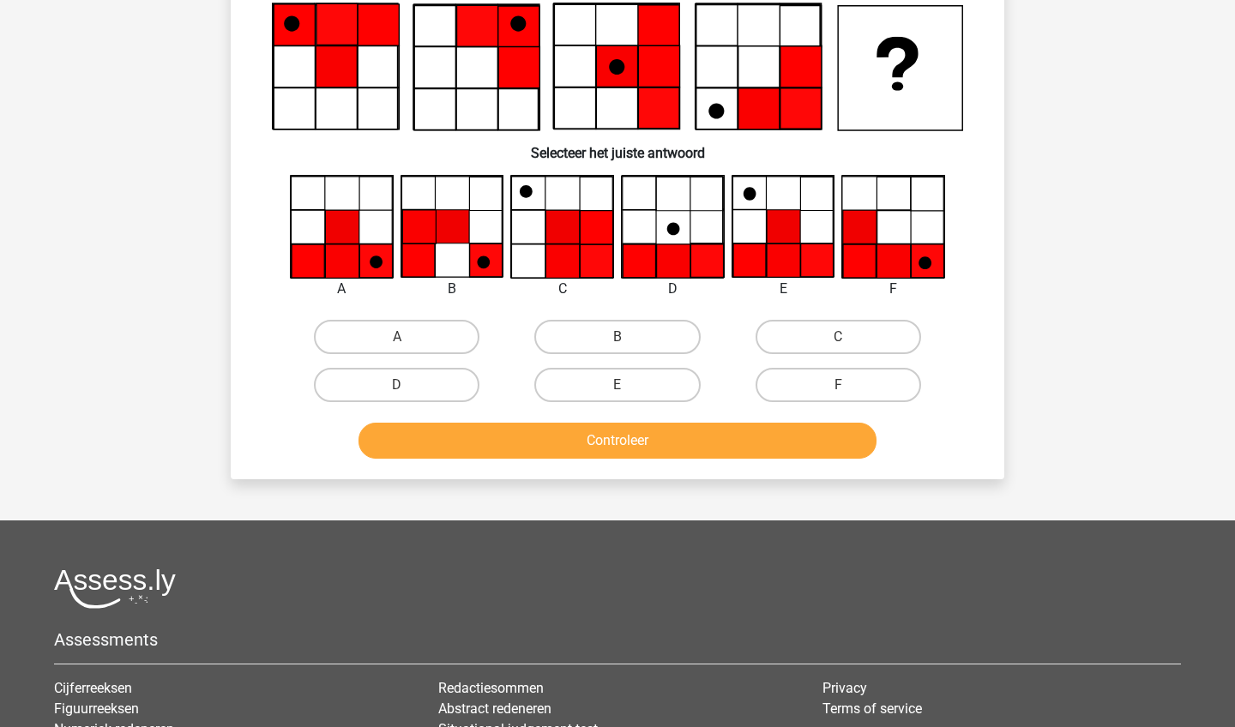
scroll to position [86, 0]
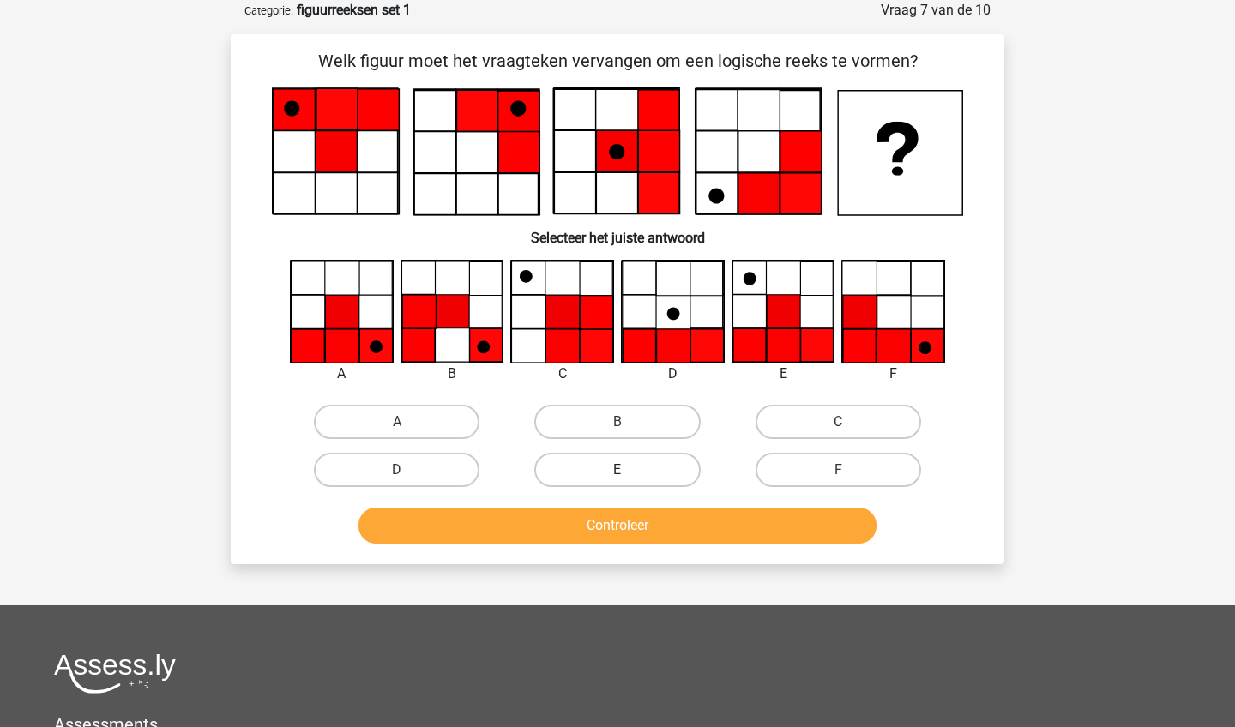
click at [665, 467] on label "E" at bounding box center [617, 470] width 166 height 34
click at [629, 470] on input "E" at bounding box center [622, 475] width 11 height 11
radio input "true"
click at [667, 518] on button "Controleer" at bounding box center [617, 526] width 519 height 36
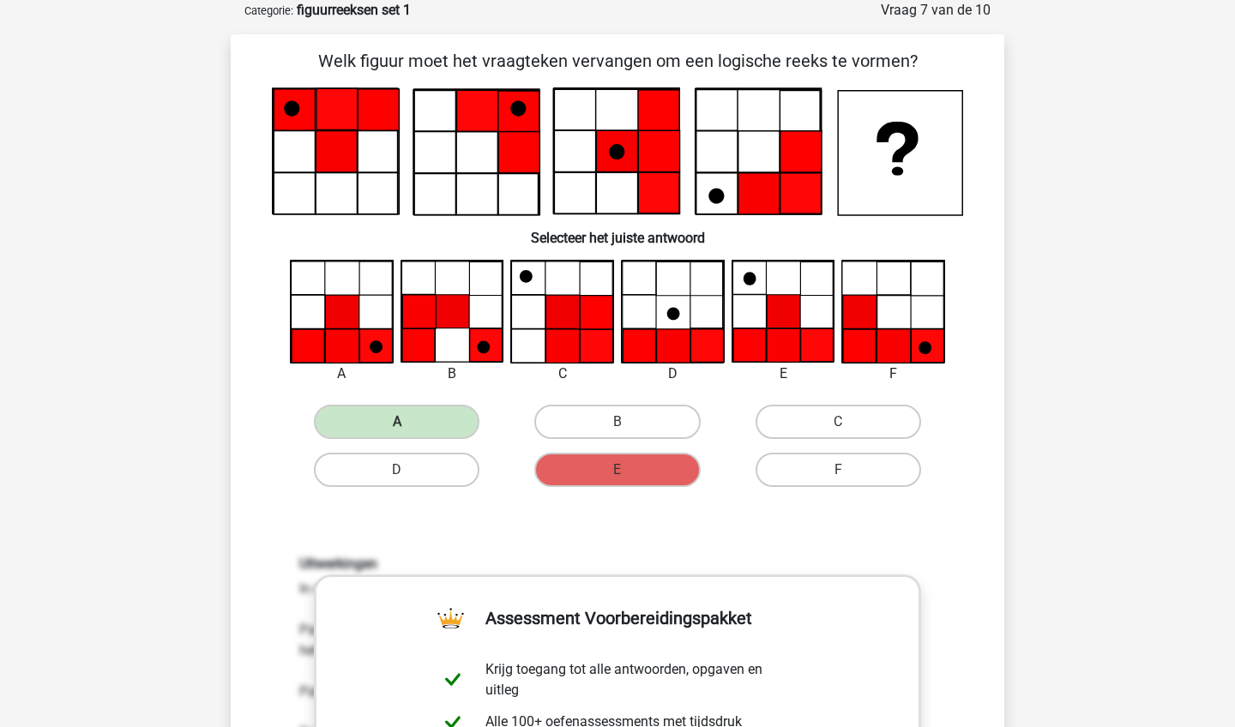
click at [975, 449] on div "A B C" at bounding box center [617, 377] width 719 height 234
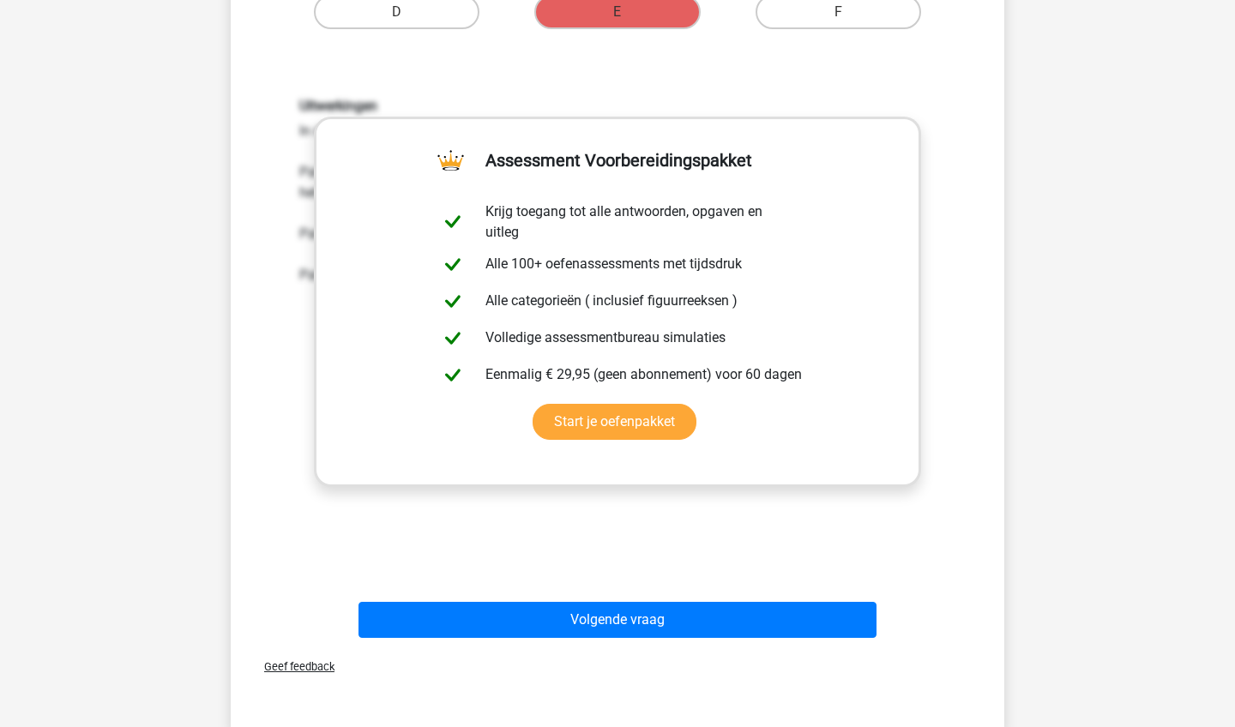
scroll to position [587, 0]
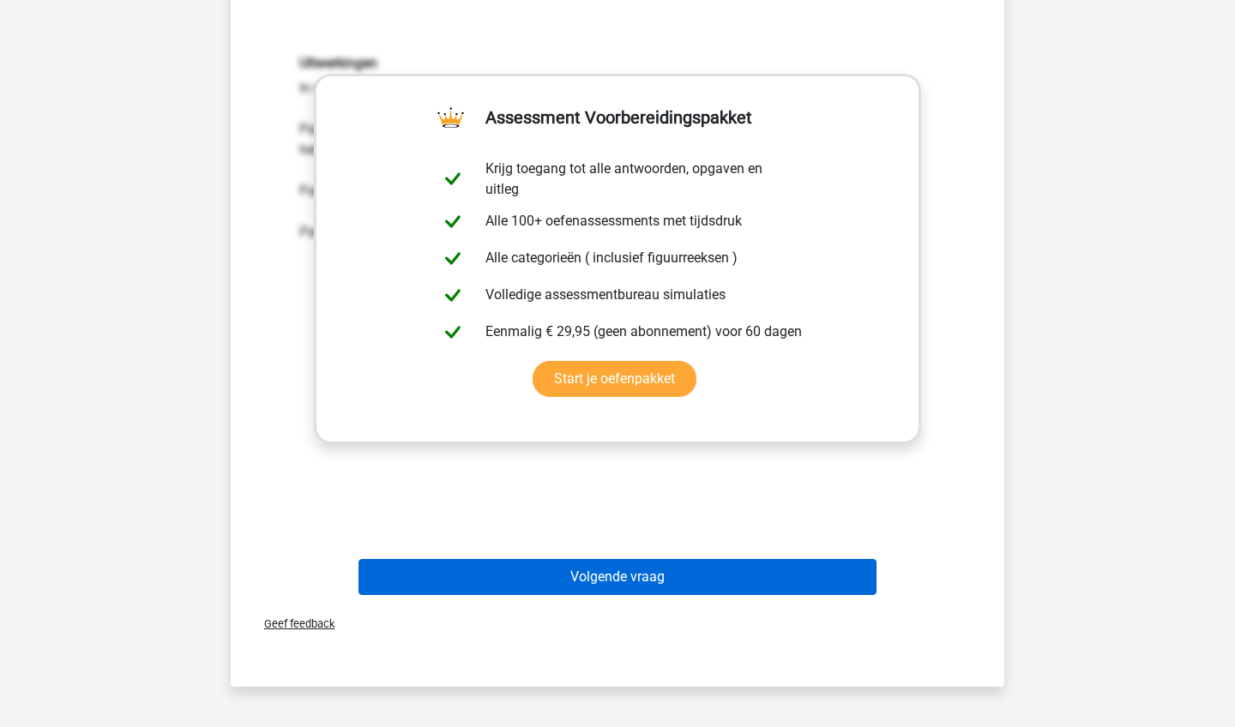
click at [702, 570] on button "Volgende vraag" at bounding box center [617, 577] width 519 height 36
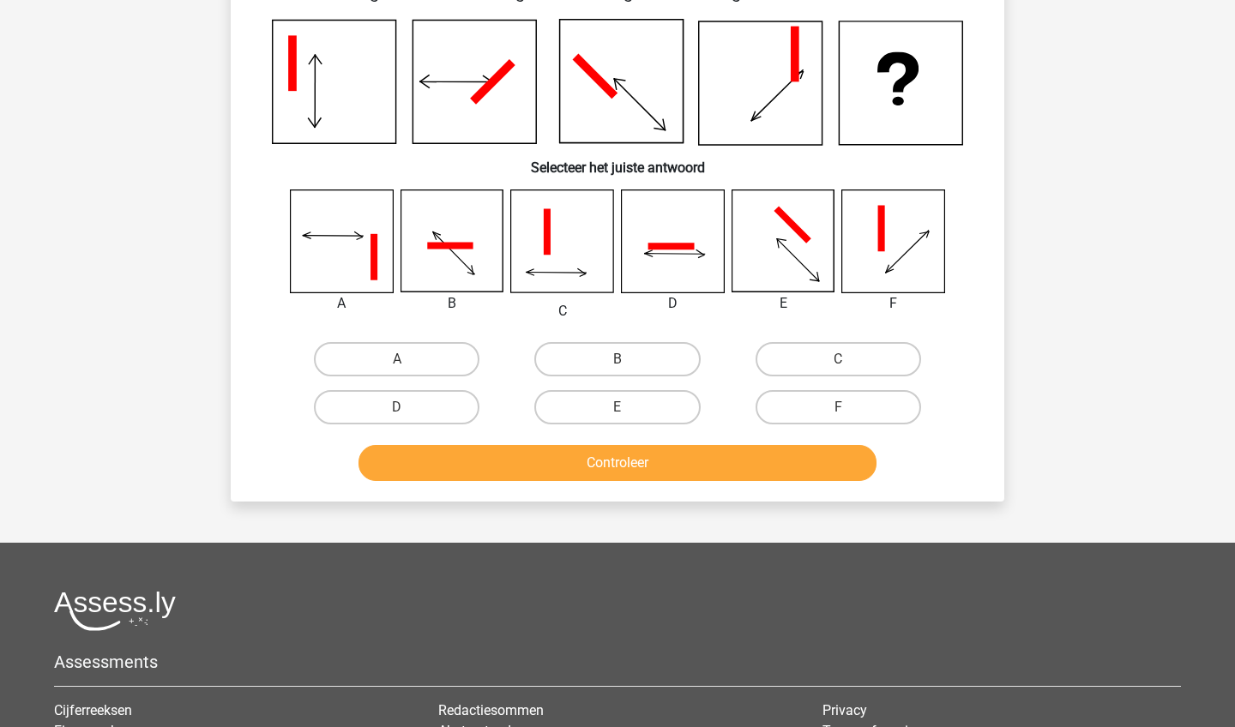
scroll to position [86, 0]
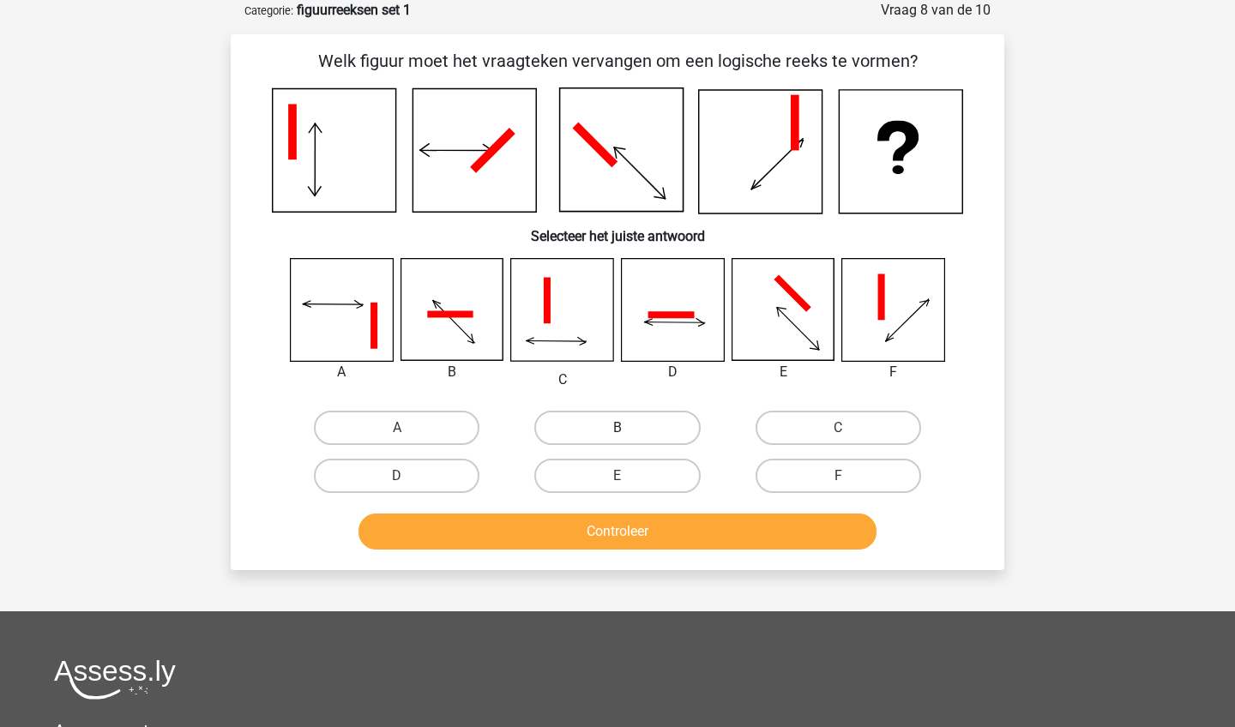
click at [578, 437] on label "B" at bounding box center [617, 428] width 166 height 34
click at [617, 437] on input "B" at bounding box center [622, 433] width 11 height 11
radio input "true"
click at [571, 533] on button "Controleer" at bounding box center [617, 532] width 519 height 36
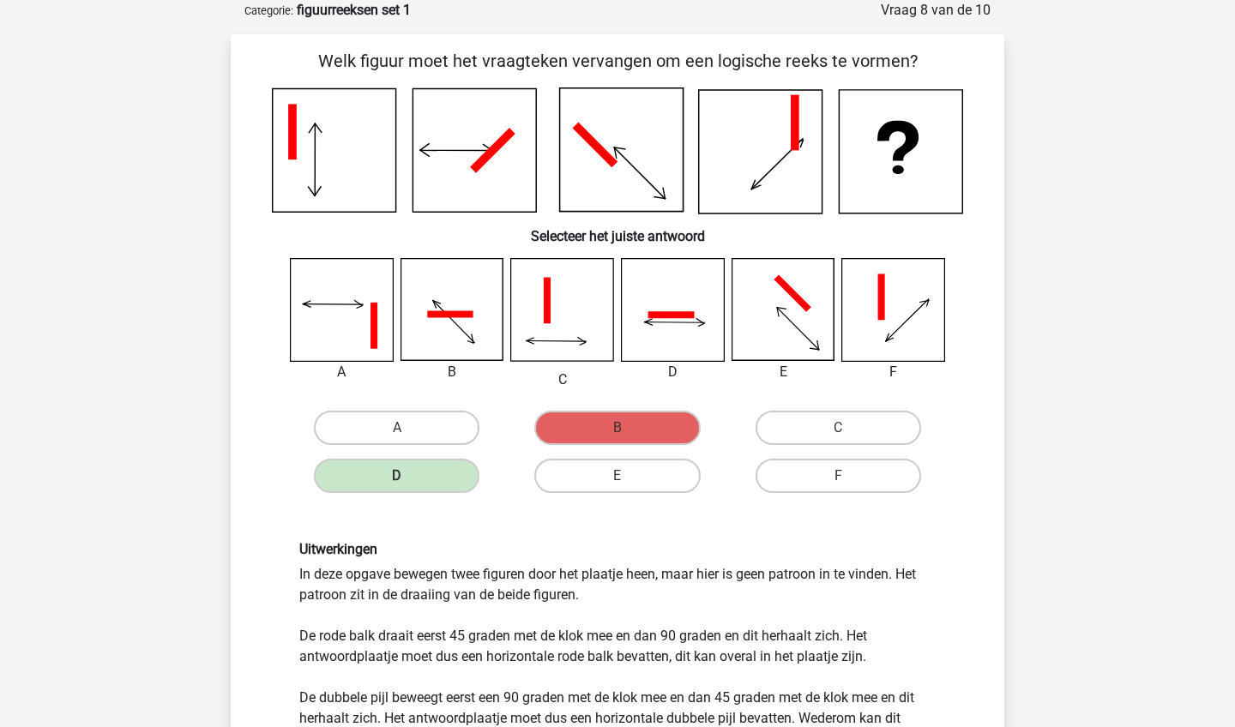
click at [695, 536] on div "Uitwerkingen In deze opgave bewegen twee figuren door het plaatje heen, maar hi…" at bounding box center [617, 645] width 719 height 291
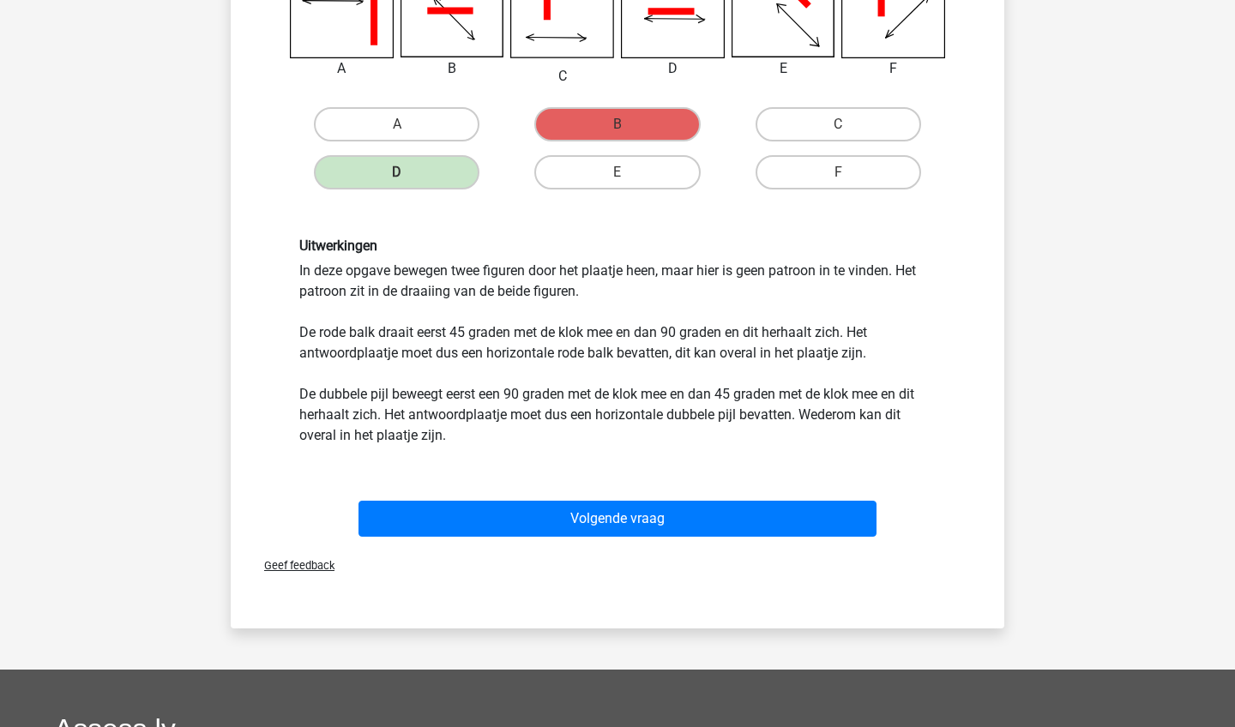
scroll to position [396, 0]
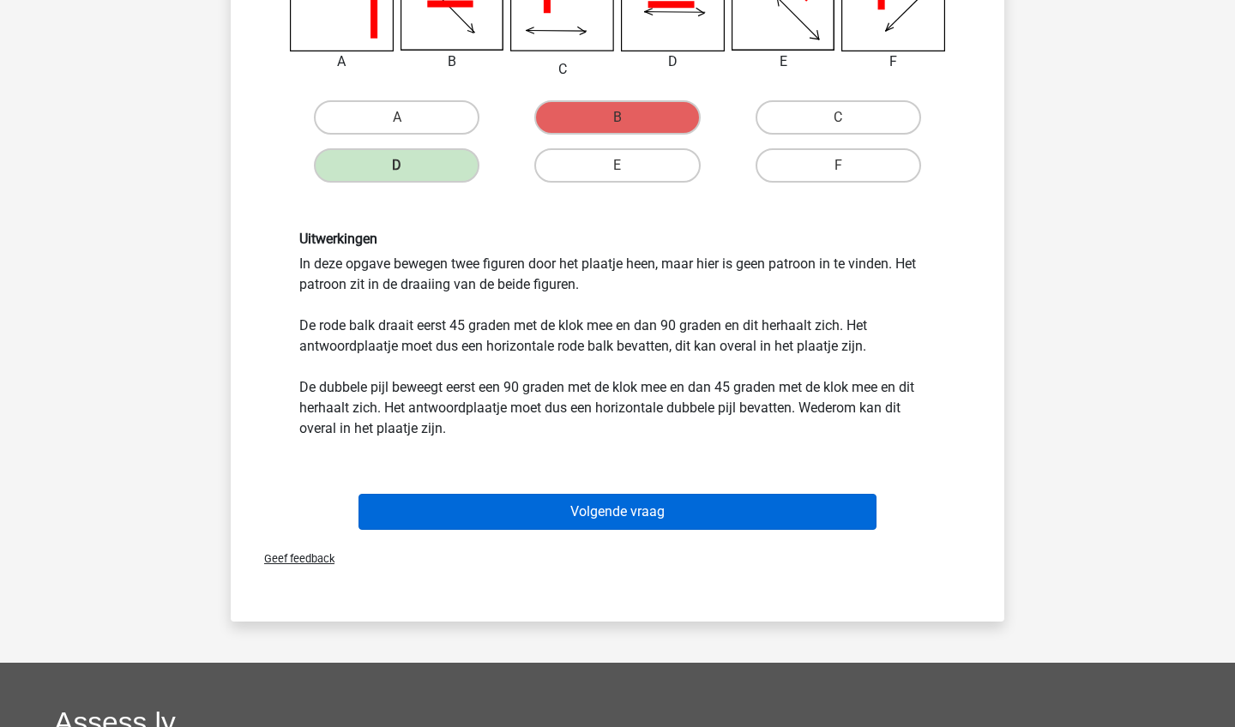
click at [660, 511] on button "Volgende vraag" at bounding box center [617, 512] width 519 height 36
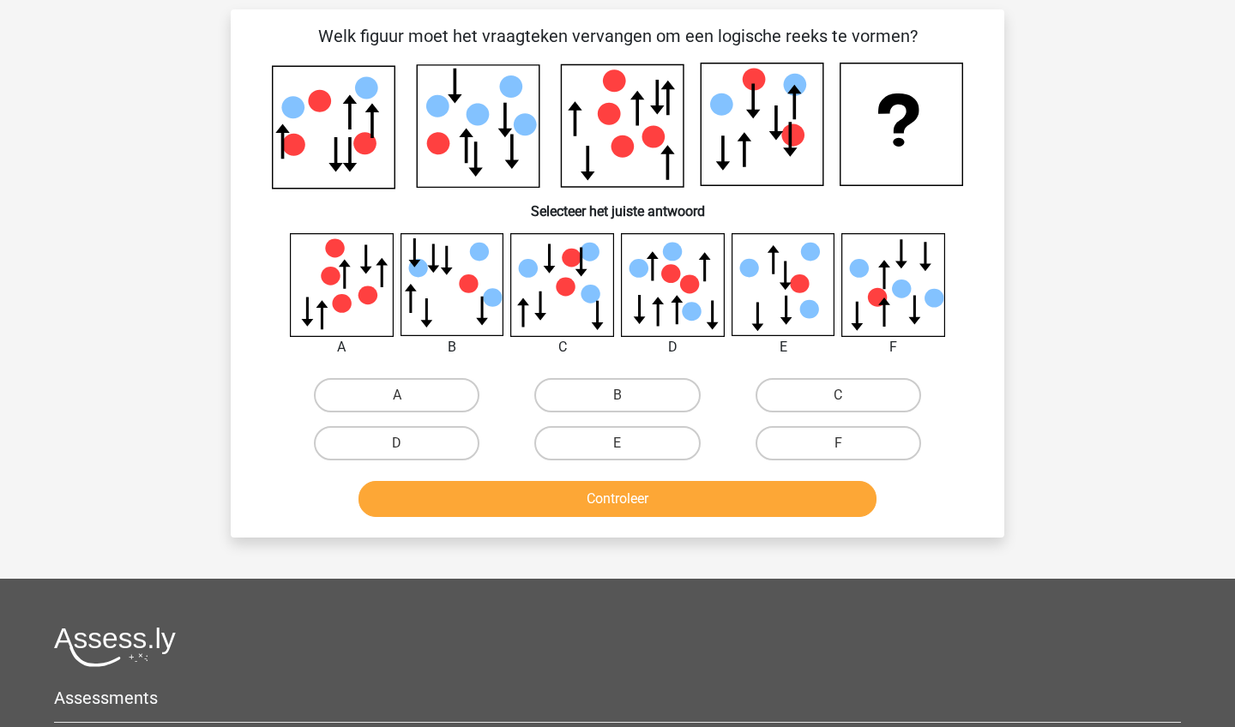
scroll to position [86, 0]
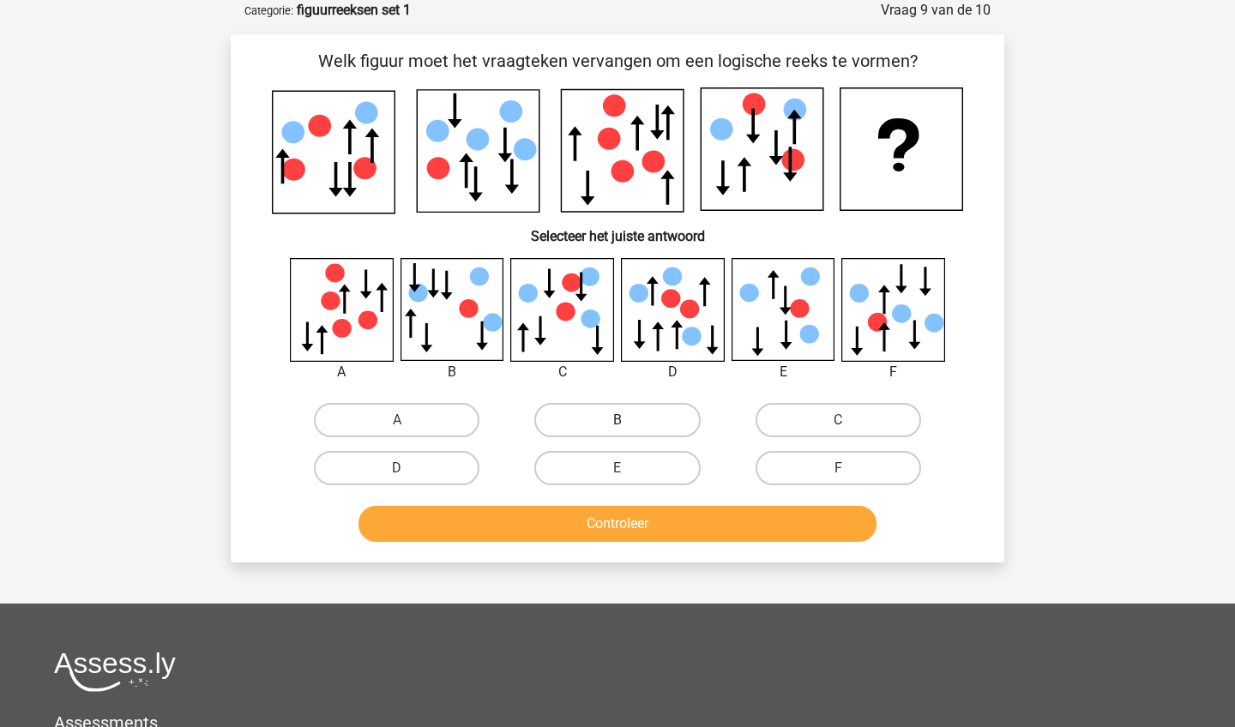
click at [618, 417] on label "B" at bounding box center [617, 420] width 166 height 34
click at [618, 420] on input "B" at bounding box center [622, 425] width 11 height 11
radio input "true"
click at [632, 526] on button "Controleer" at bounding box center [617, 524] width 519 height 36
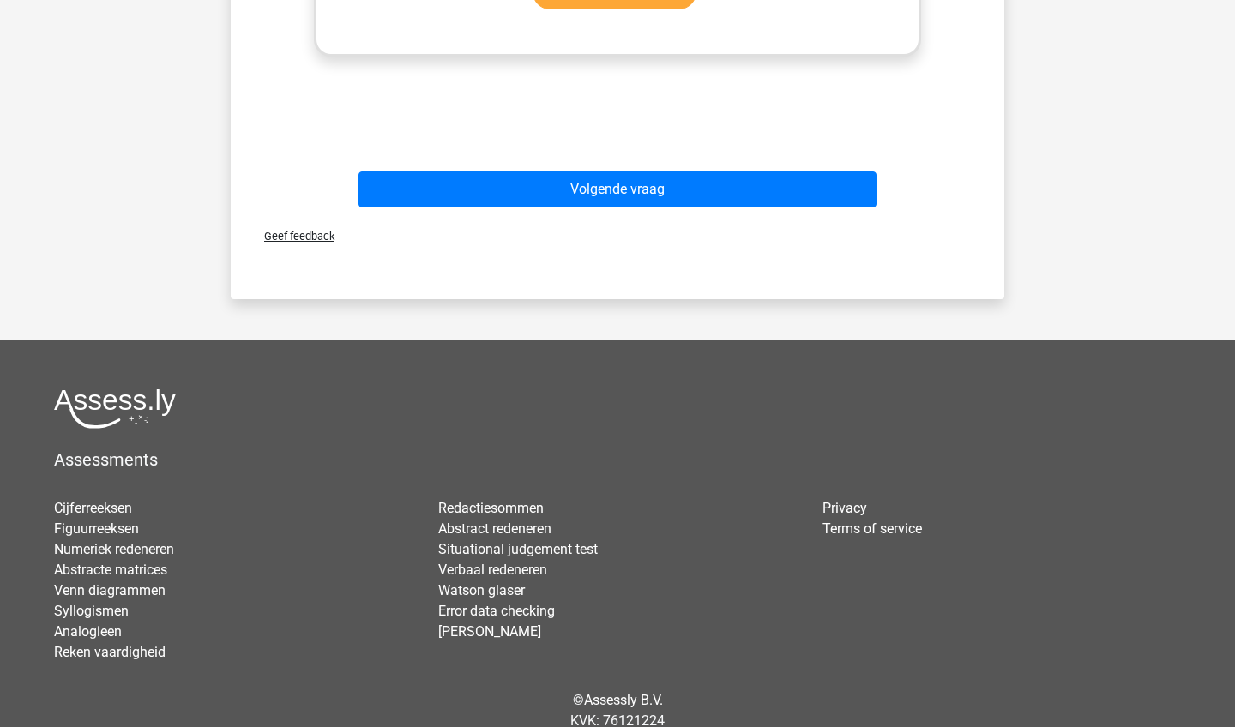
scroll to position [979, 0]
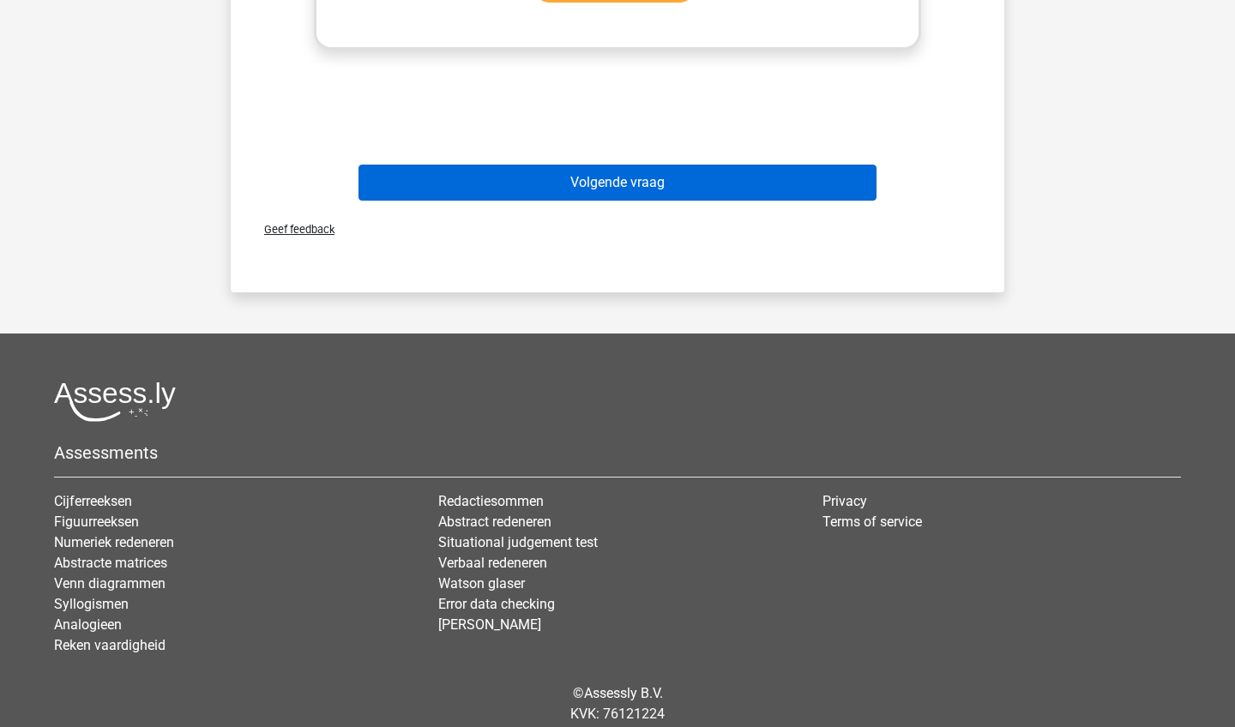
click at [860, 172] on button "Volgende vraag" at bounding box center [617, 183] width 519 height 36
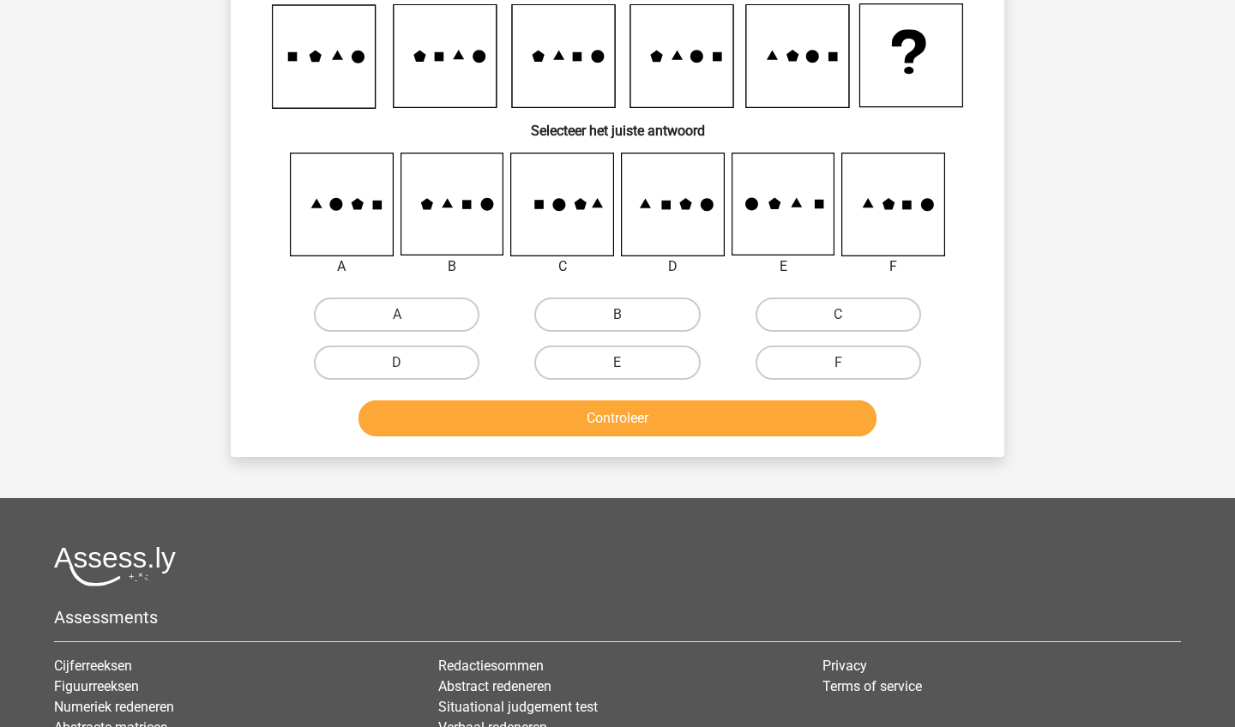
scroll to position [86, 0]
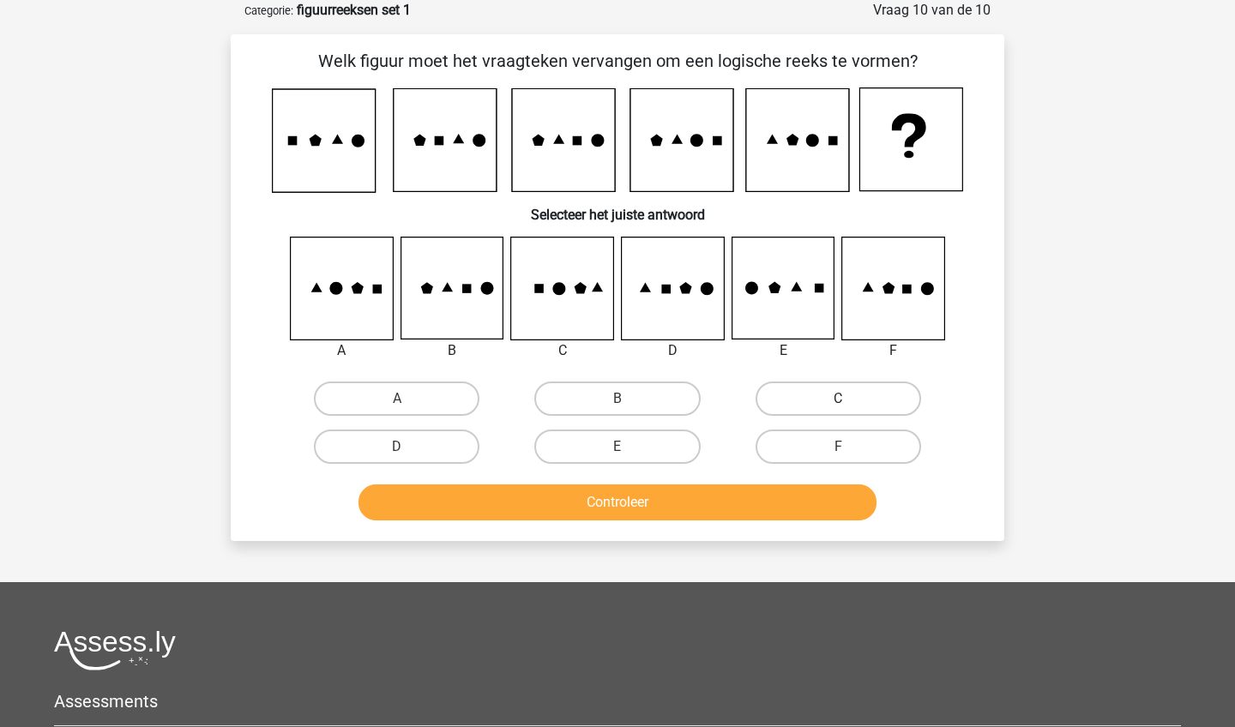
click at [810, 382] on label "C" at bounding box center [839, 399] width 166 height 34
click at [838, 399] on input "C" at bounding box center [843, 404] width 11 height 11
radio input "true"
click at [736, 503] on button "Controleer" at bounding box center [617, 503] width 519 height 36
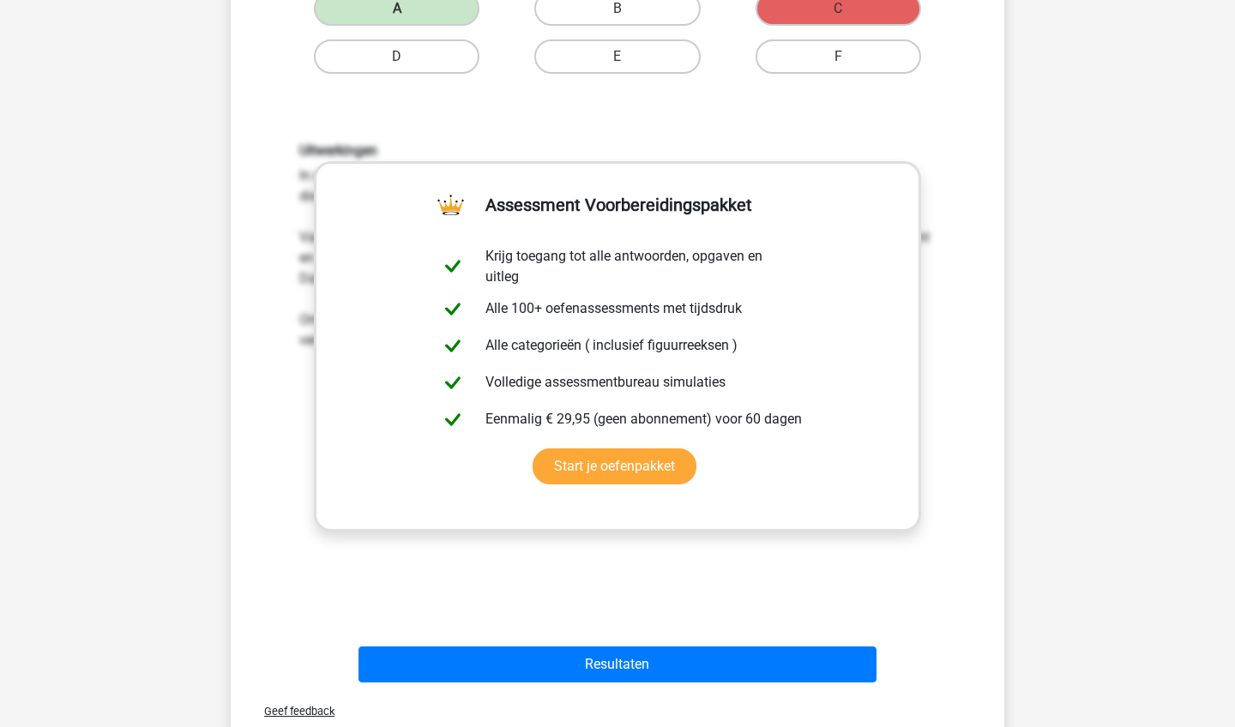
scroll to position [479, 0]
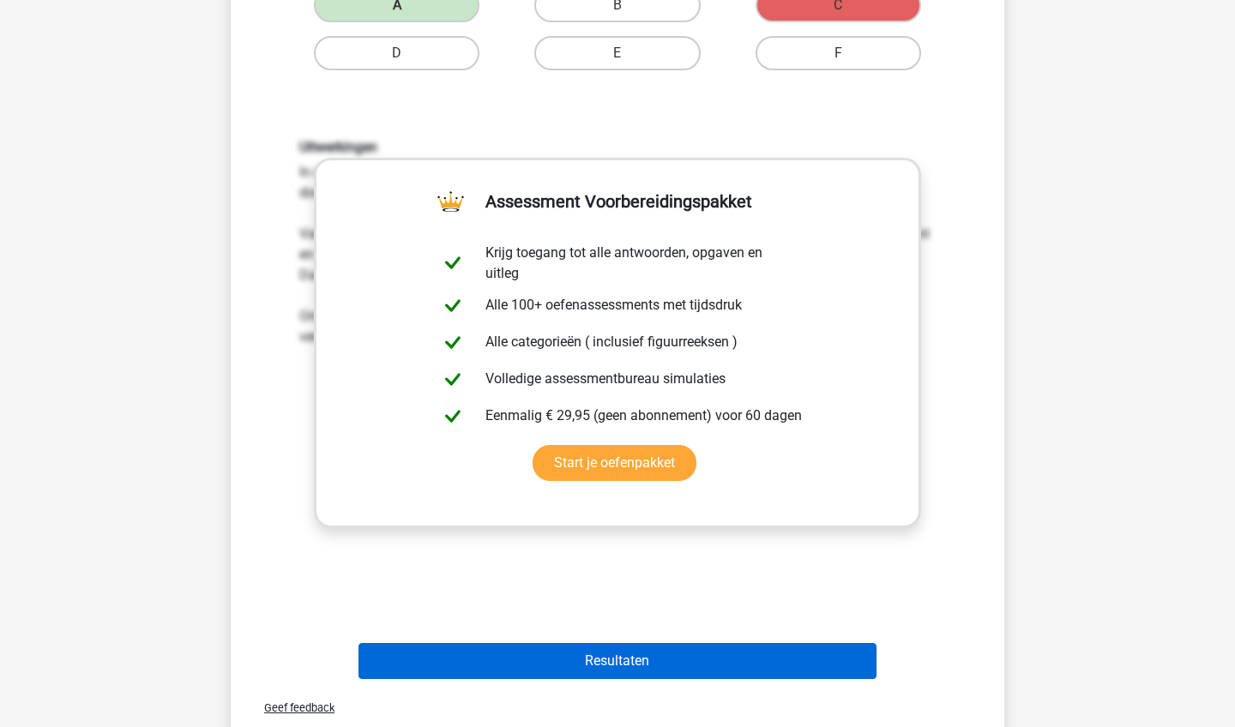
click at [668, 677] on button "Resultaten" at bounding box center [617, 661] width 519 height 36
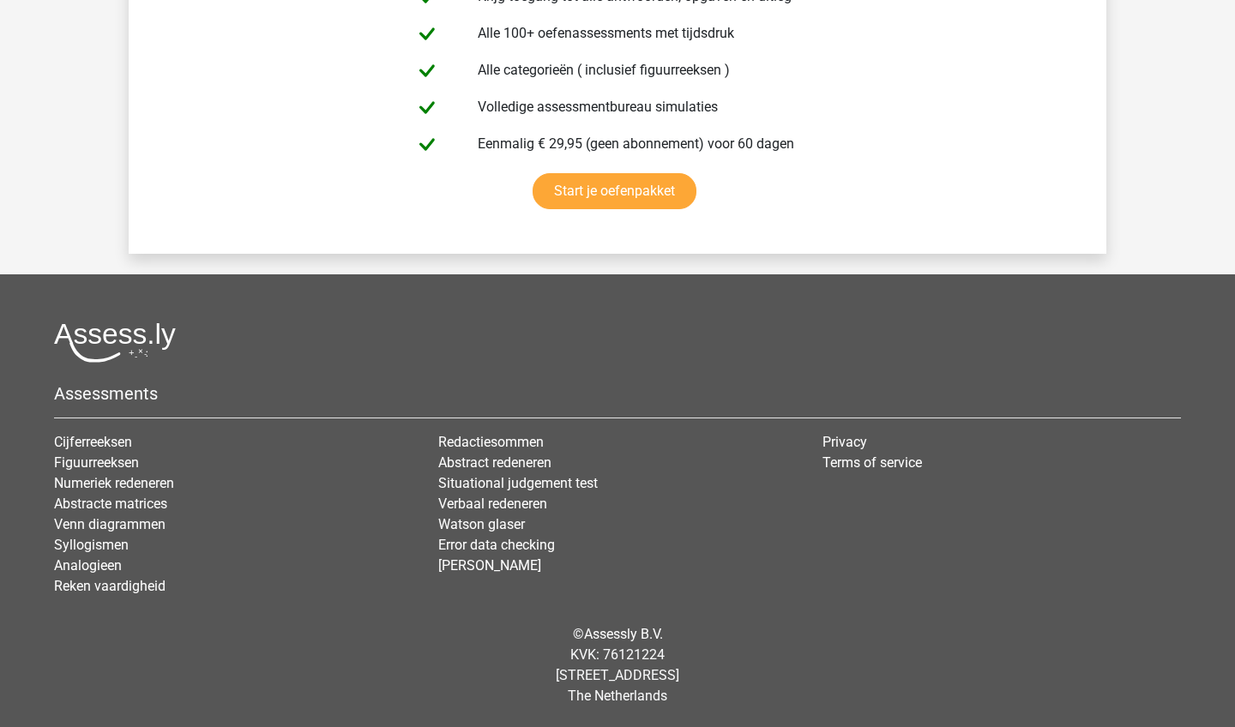
scroll to position [3036, 0]
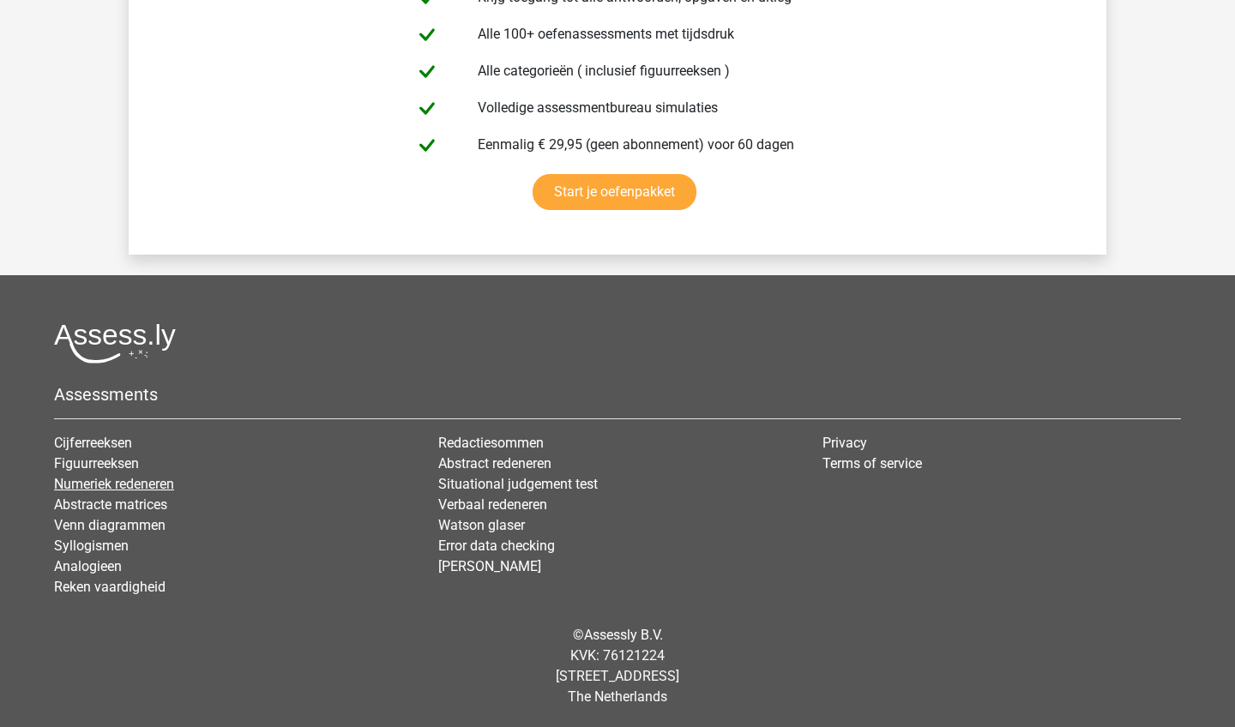
click at [103, 476] on link "Numeriek redeneren" at bounding box center [114, 484] width 120 height 16
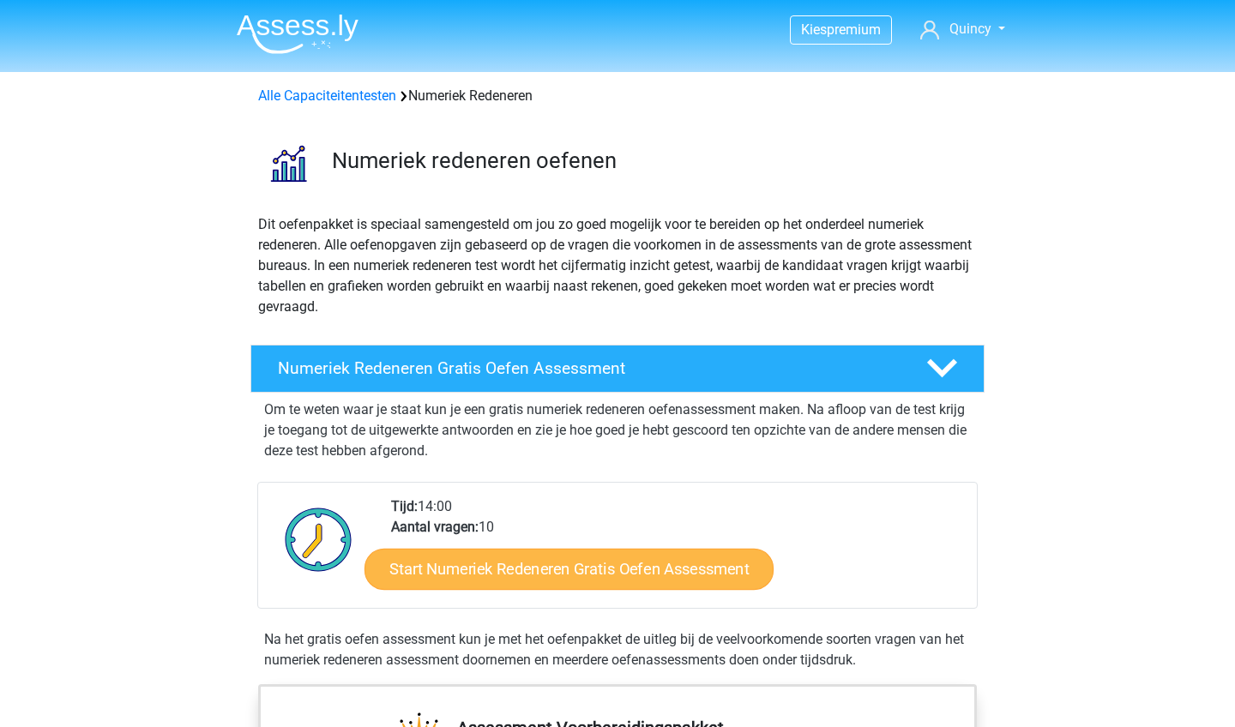
click at [495, 560] on link "Start Numeriek Redeneren Gratis Oefen Assessment" at bounding box center [568, 568] width 409 height 41
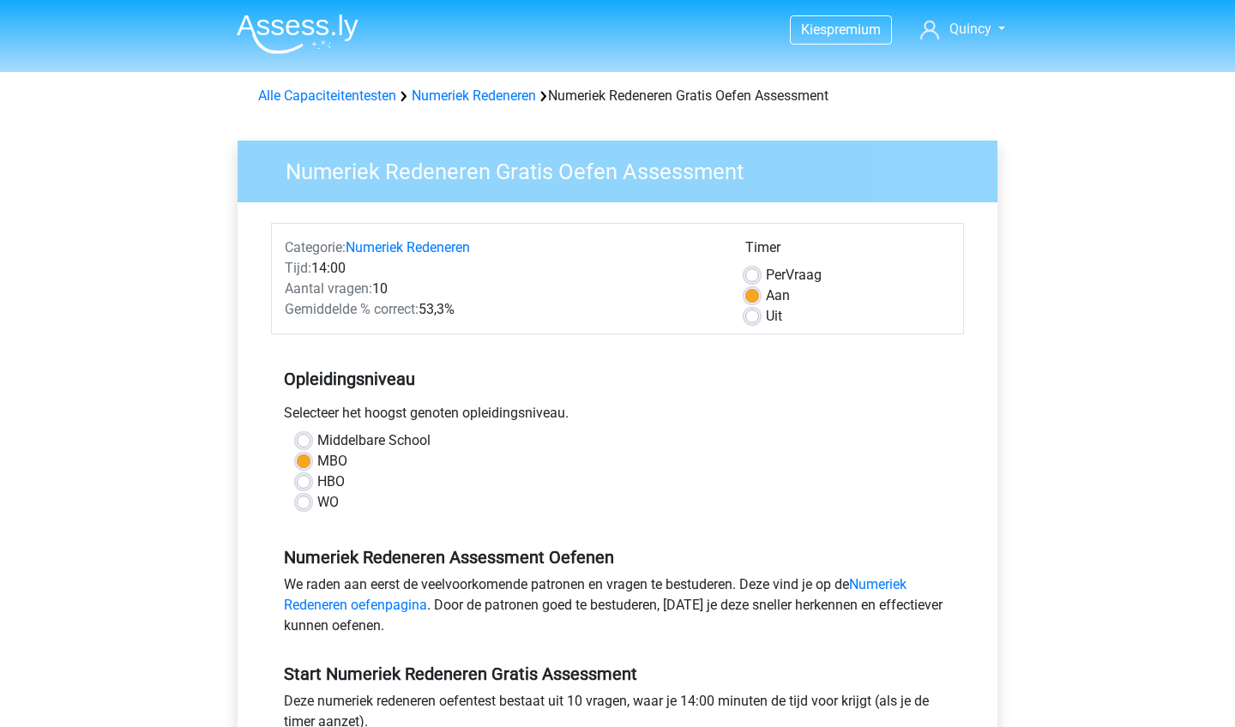
drag, startPoint x: 400, startPoint y: 509, endPoint x: 455, endPoint y: 375, distance: 145.4
click at [400, 505] on div "WO" at bounding box center [617, 502] width 641 height 21
click at [766, 322] on label "Uit" at bounding box center [774, 316] width 16 height 21
click at [756, 322] on input "Uit" at bounding box center [752, 314] width 14 height 17
radio input "true"
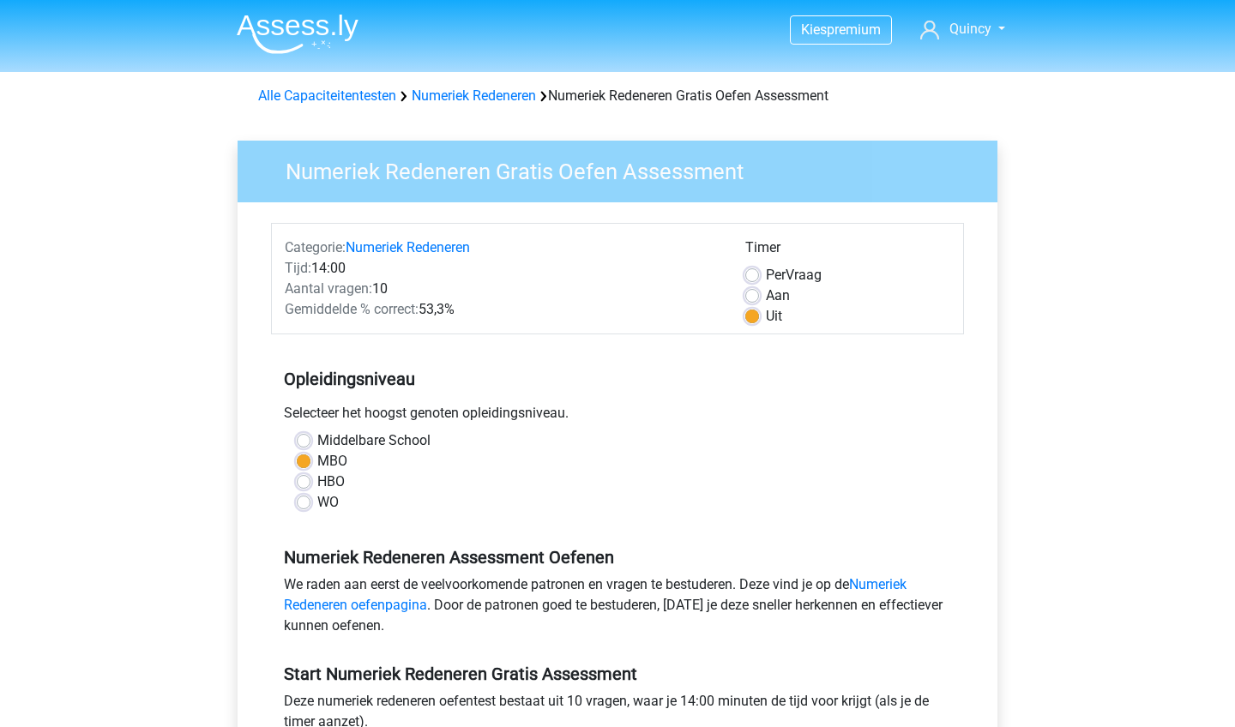
click at [758, 349] on div "Opleidingsniveau Selecteer het hoogst genoten opleidingsniveau. [GEOGRAPHIC_DAT…" at bounding box center [617, 433] width 693 height 185
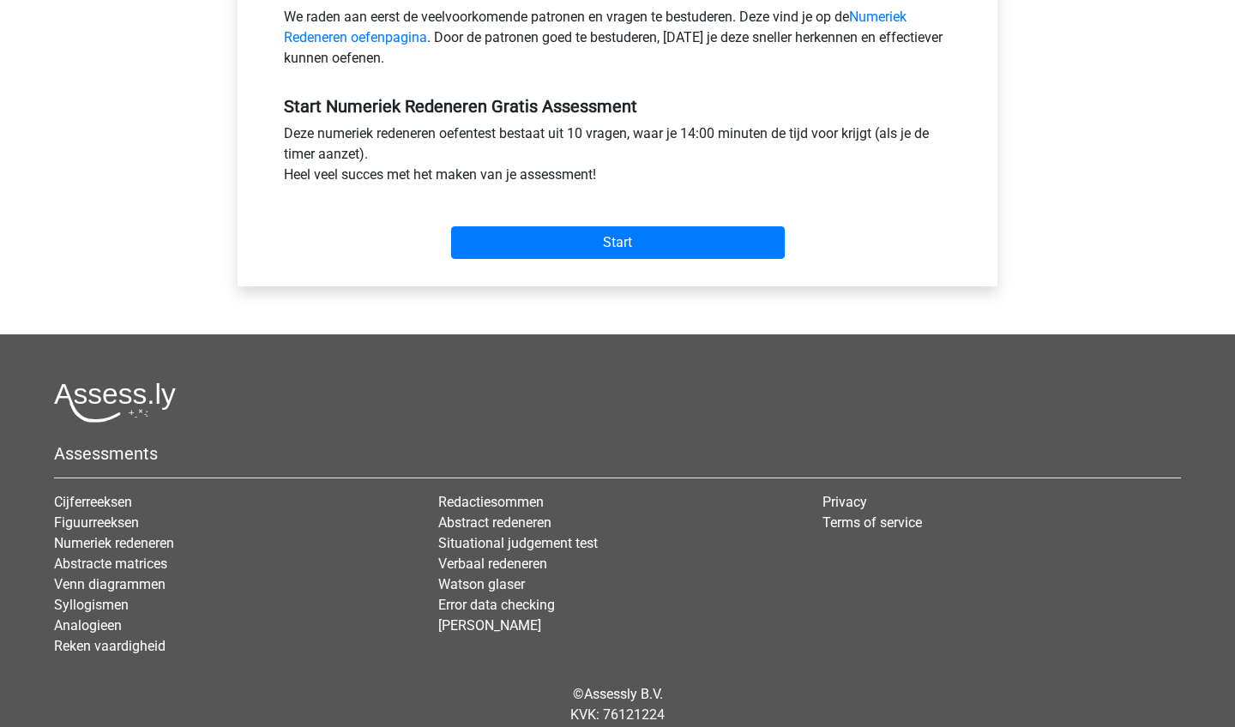
scroll to position [570, 0]
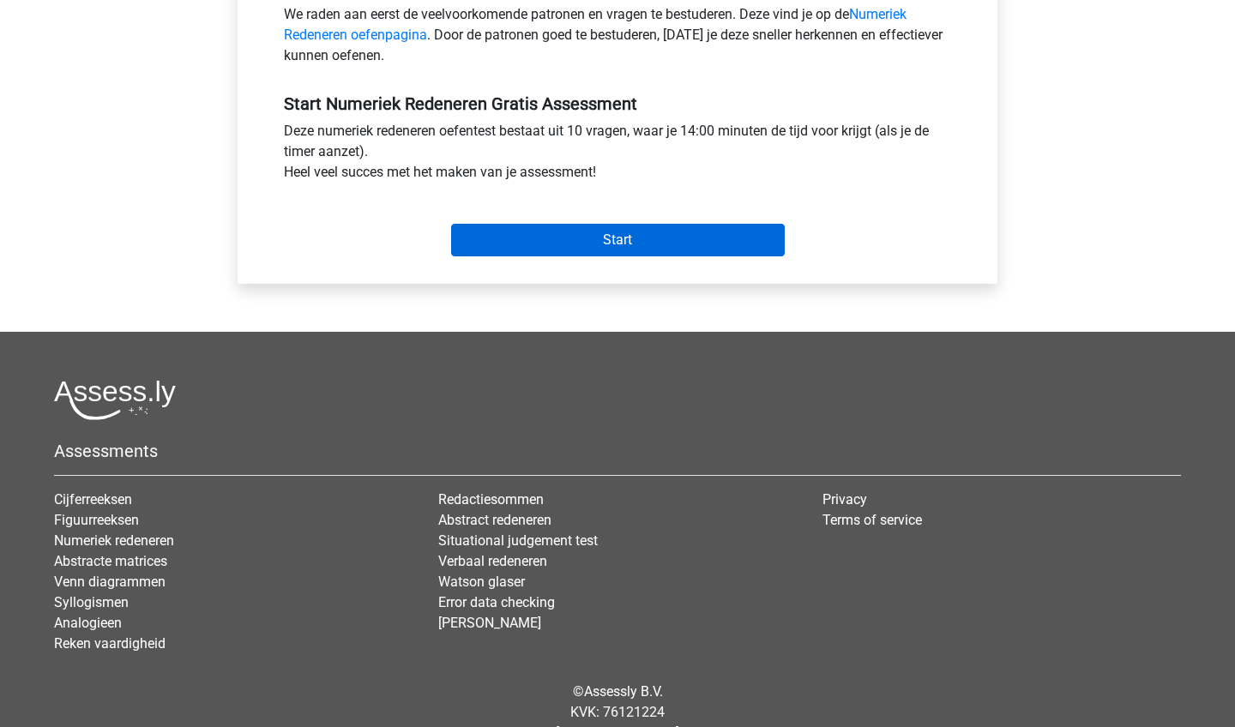
click at [733, 244] on input "Start" at bounding box center [618, 240] width 334 height 33
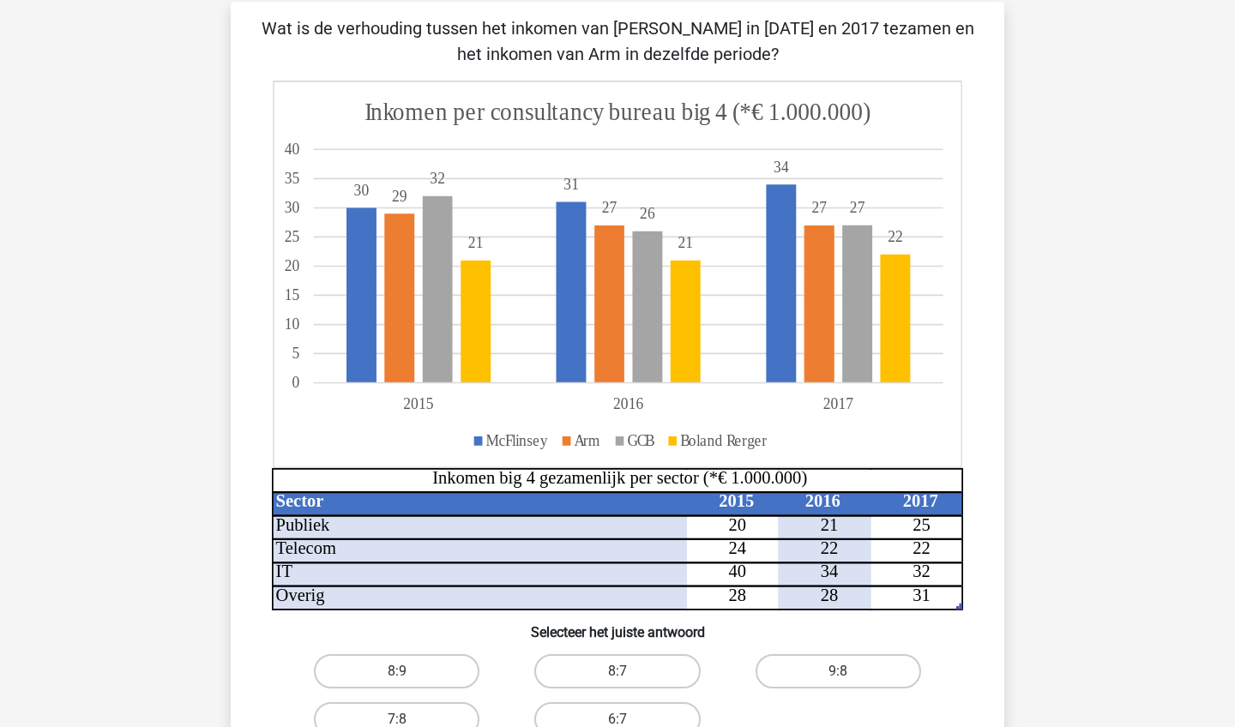
scroll to position [122, 0]
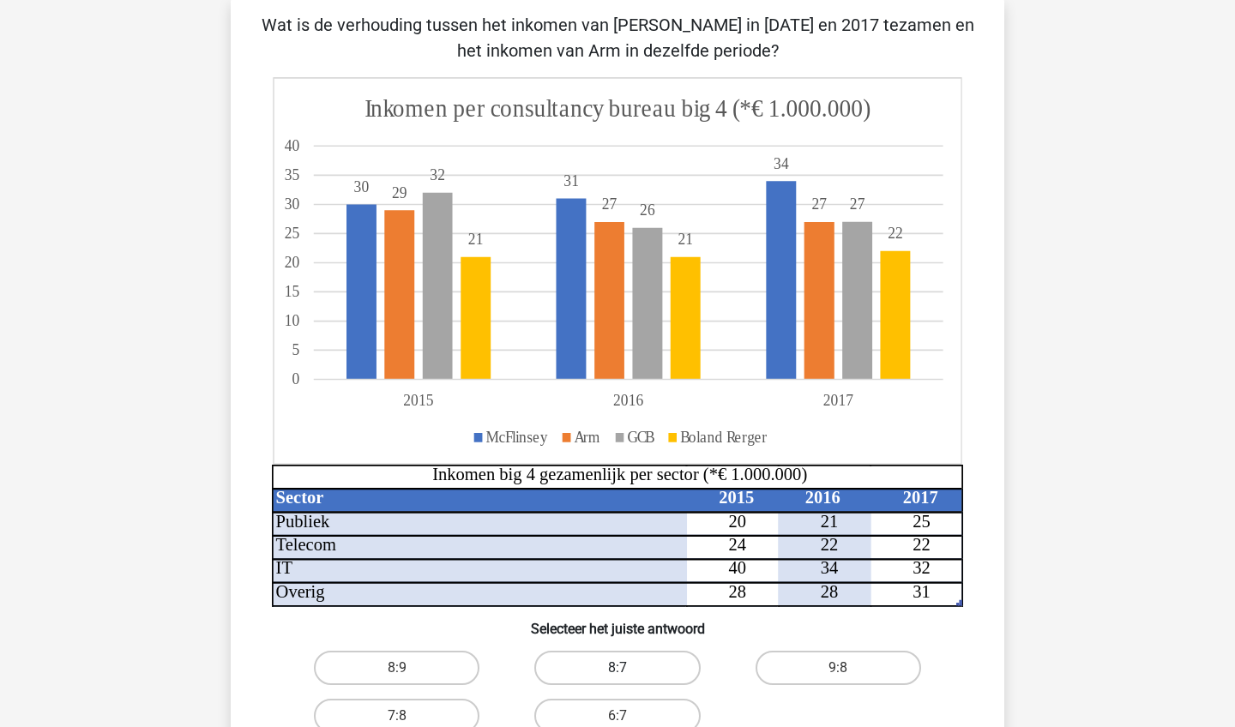
click at [666, 660] on label "8:7" at bounding box center [617, 668] width 166 height 34
click at [629, 668] on input "8:7" at bounding box center [622, 673] width 11 height 11
radio input "true"
click at [926, 658] on div "9:8" at bounding box center [838, 668] width 207 height 34
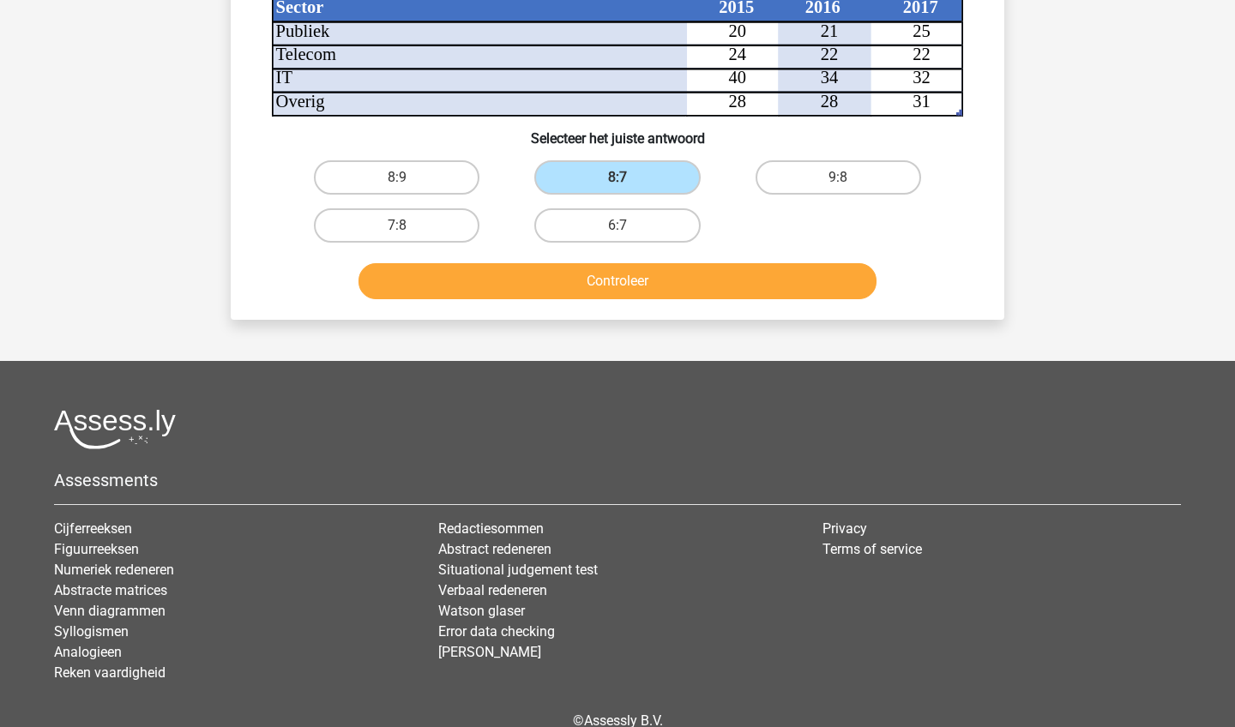
scroll to position [619, 0]
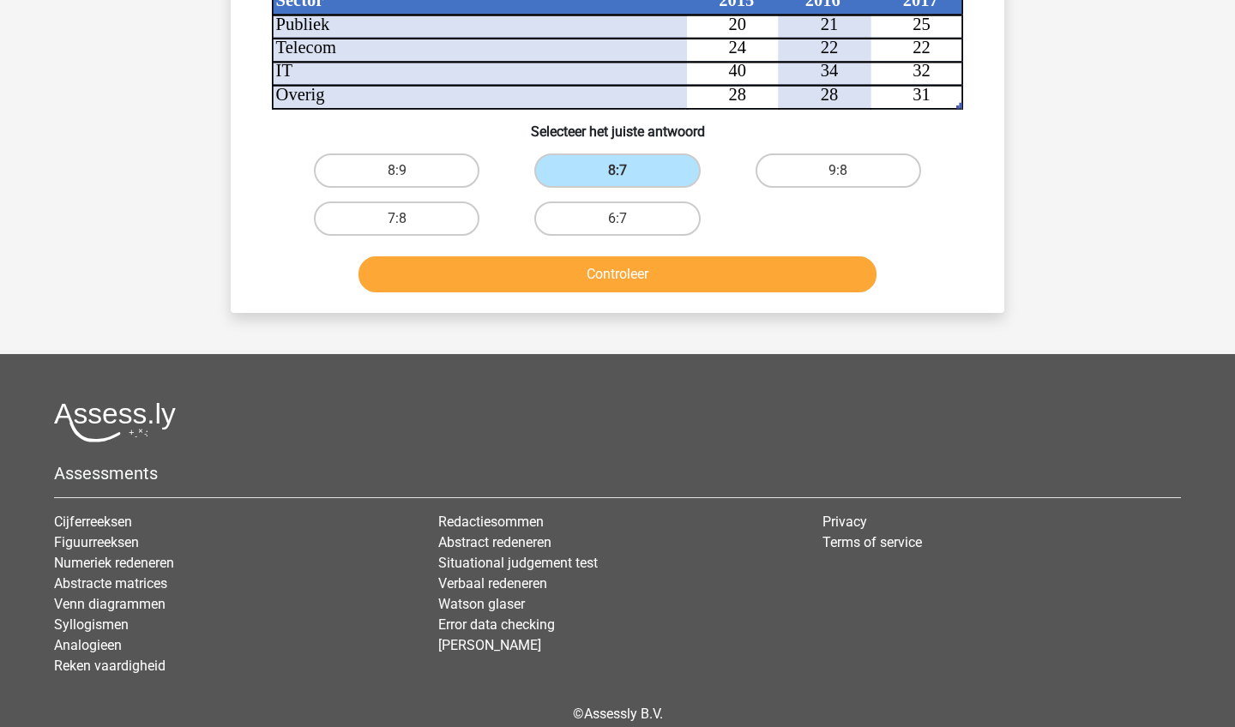
click at [864, 291] on button "Controleer" at bounding box center [617, 274] width 519 height 36
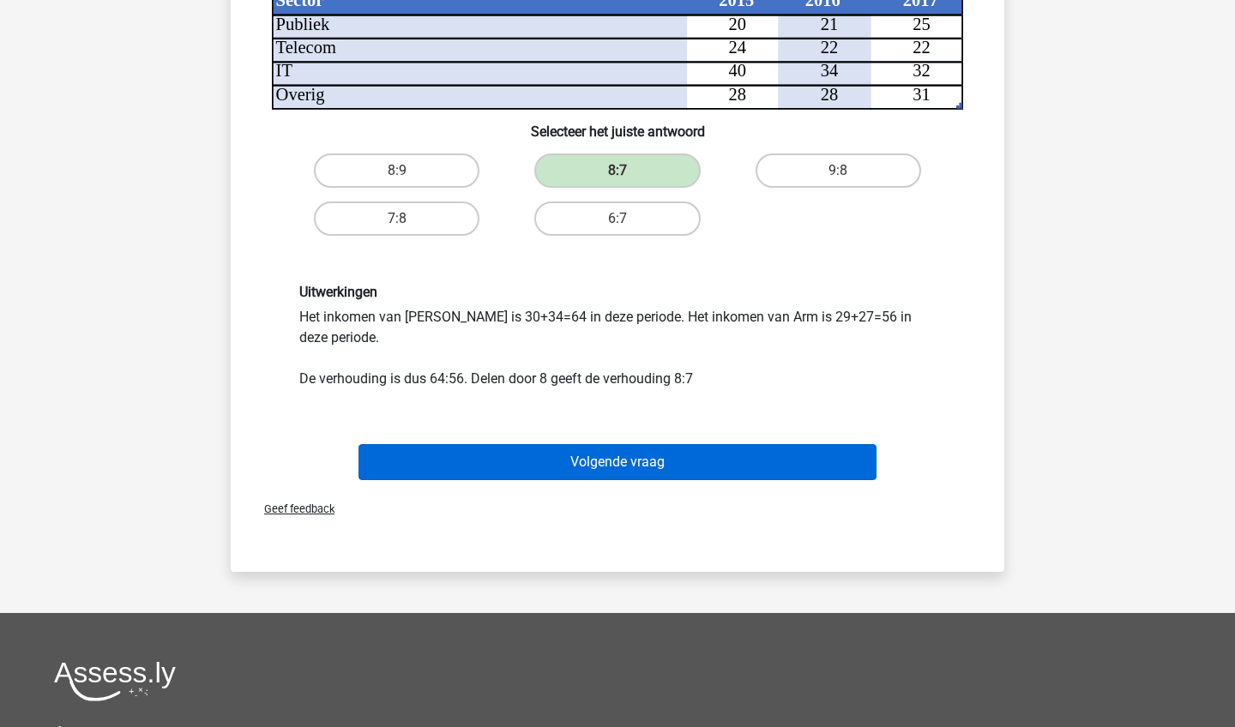
click at [807, 463] on button "Volgende vraag" at bounding box center [617, 462] width 519 height 36
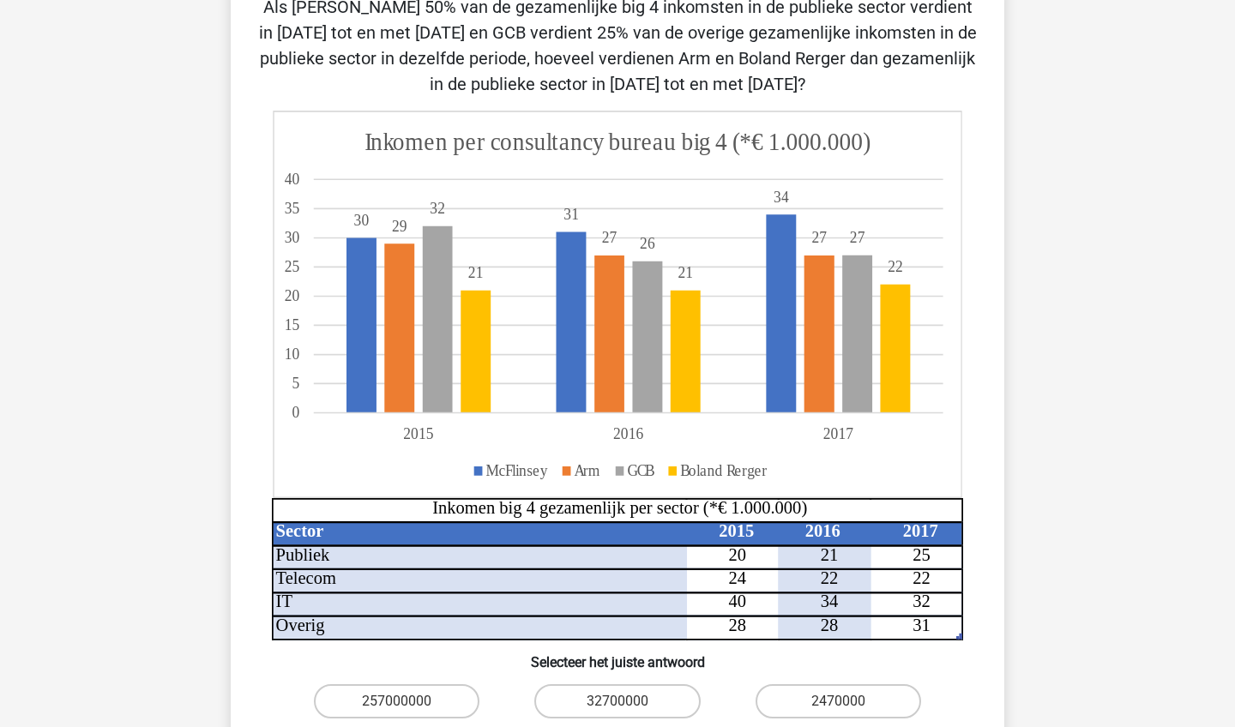
scroll to position [140, 0]
